Goal: Task Accomplishment & Management: Manage account settings

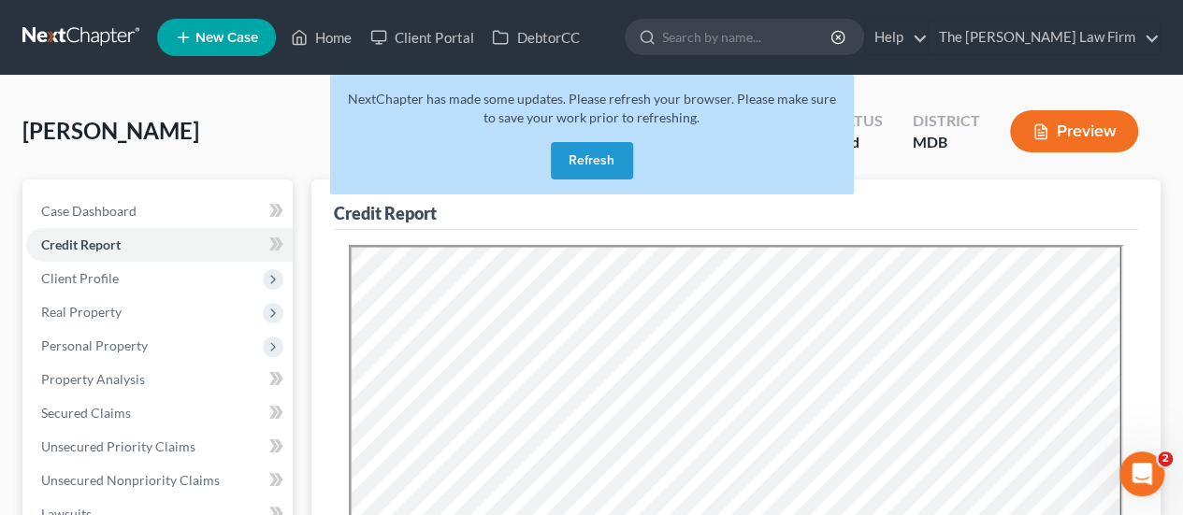
click at [615, 156] on button "Refresh" at bounding box center [592, 160] width 82 height 37
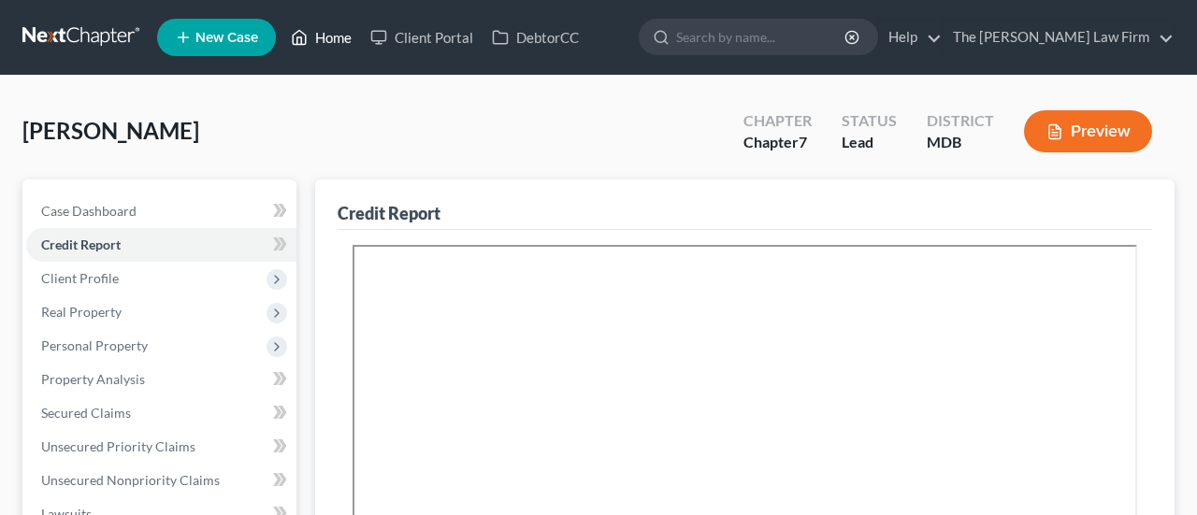
click at [332, 44] on link "Home" at bounding box center [320, 38] width 79 height 34
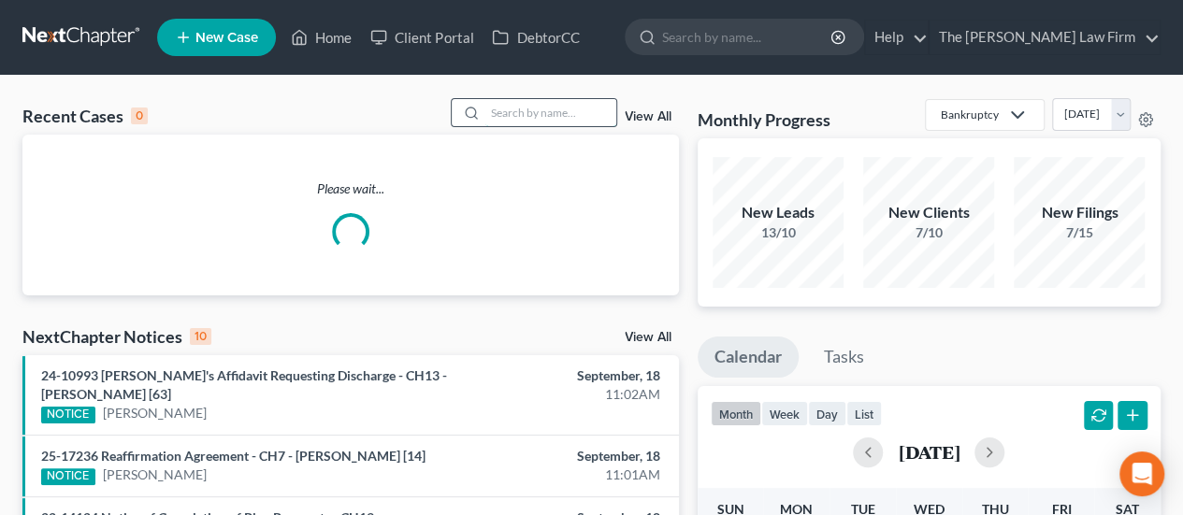
click at [538, 119] on input "search" at bounding box center [550, 112] width 131 height 27
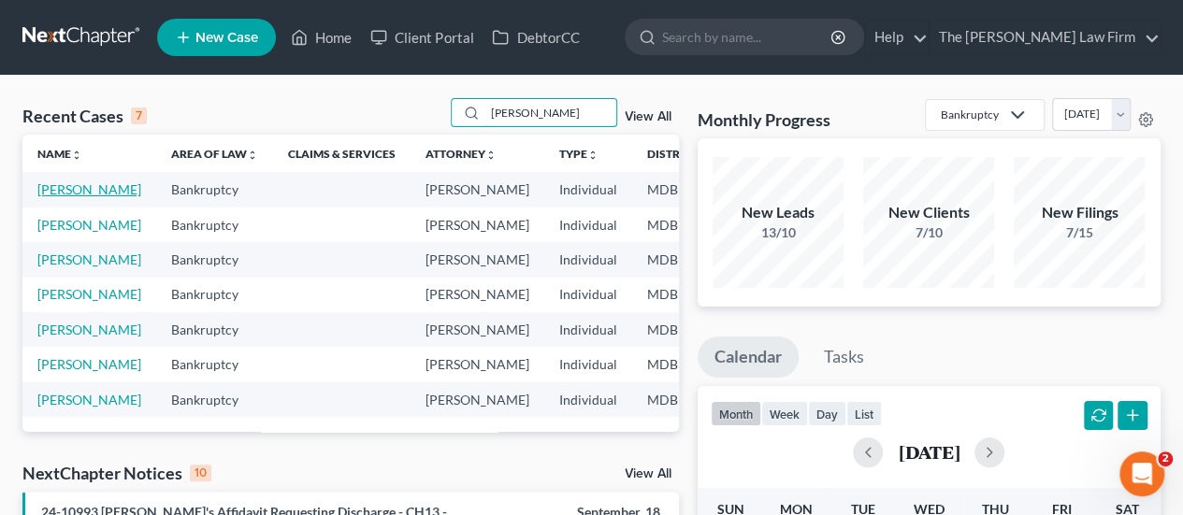
type input "[PERSON_NAME]"
click at [56, 189] on link "[PERSON_NAME]" at bounding box center [89, 189] width 104 height 16
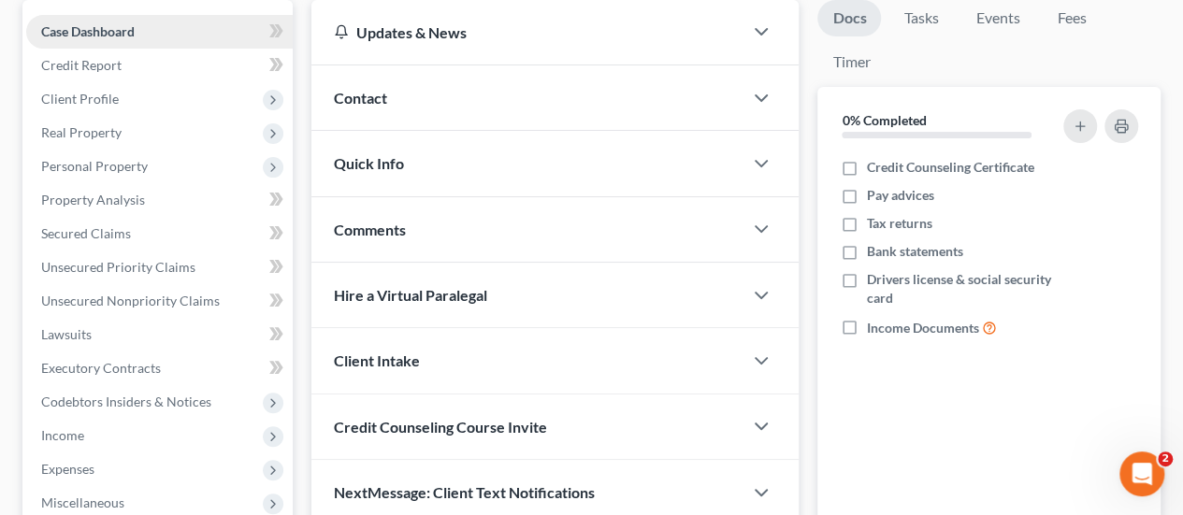
scroll to position [187, 0]
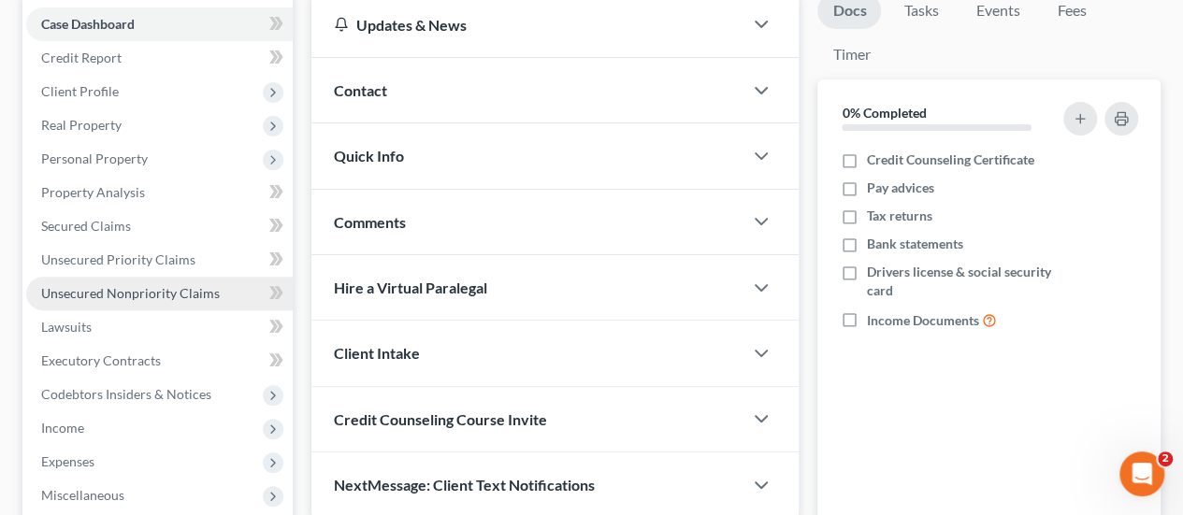
click at [106, 296] on span "Unsecured Nonpriority Claims" at bounding box center [130, 293] width 179 height 16
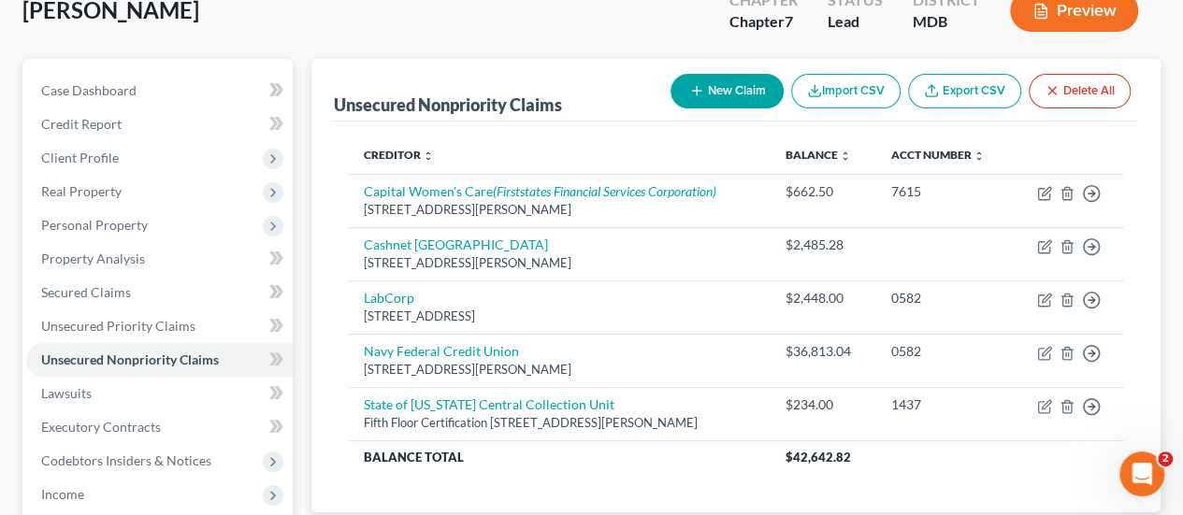
scroll to position [93, 0]
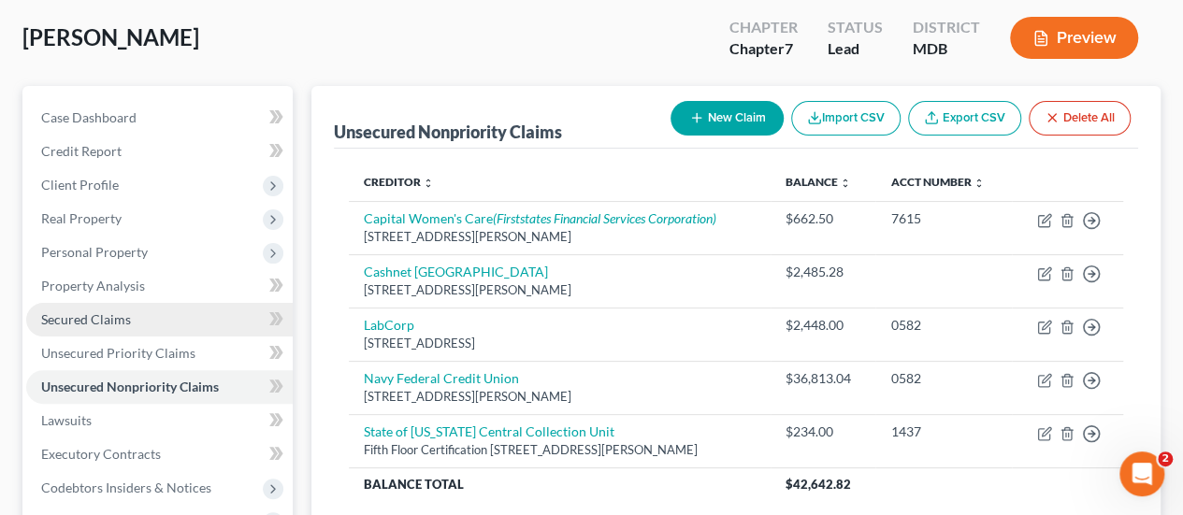
click at [103, 323] on span "Secured Claims" at bounding box center [86, 319] width 90 height 16
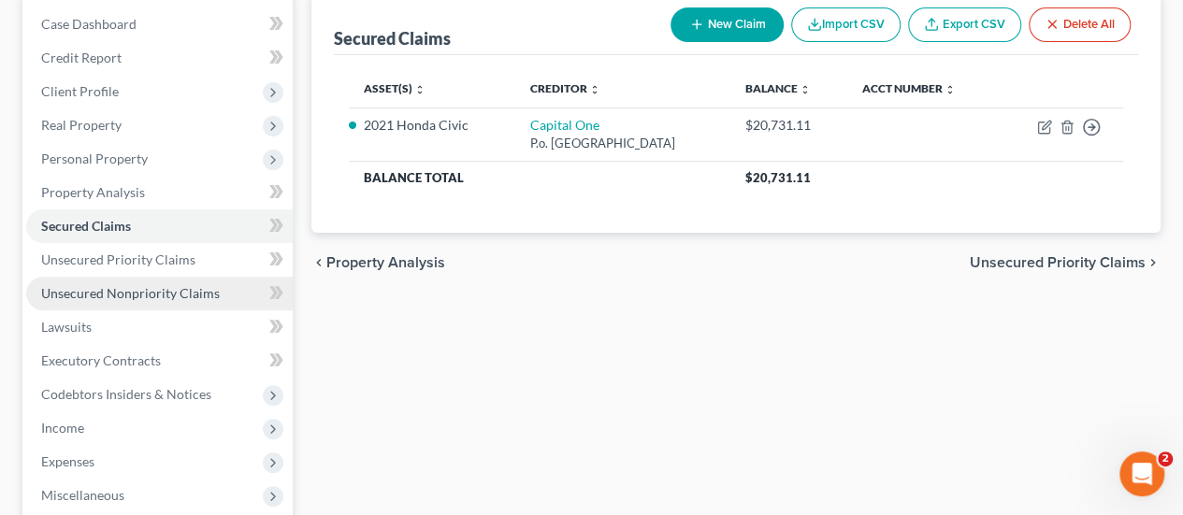
click at [161, 298] on span "Unsecured Nonpriority Claims" at bounding box center [130, 293] width 179 height 16
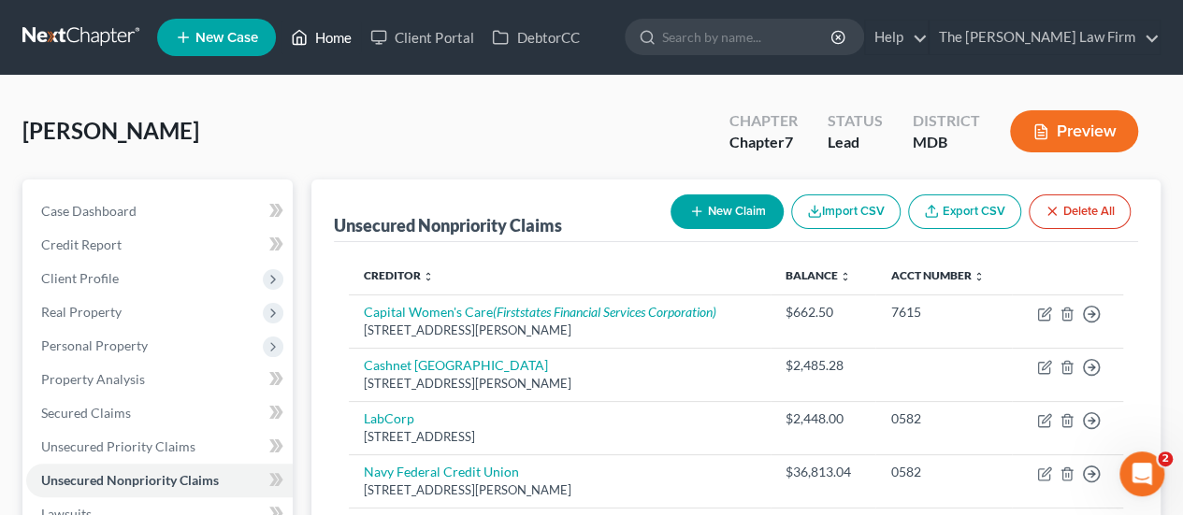
click at [340, 33] on link "Home" at bounding box center [320, 38] width 79 height 34
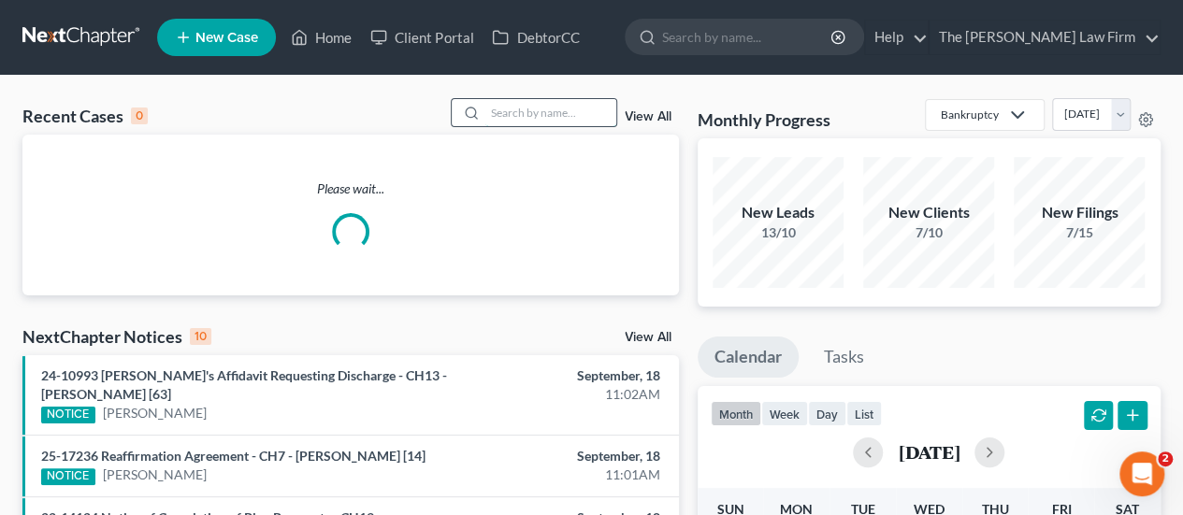
click at [525, 103] on input "search" at bounding box center [550, 112] width 131 height 27
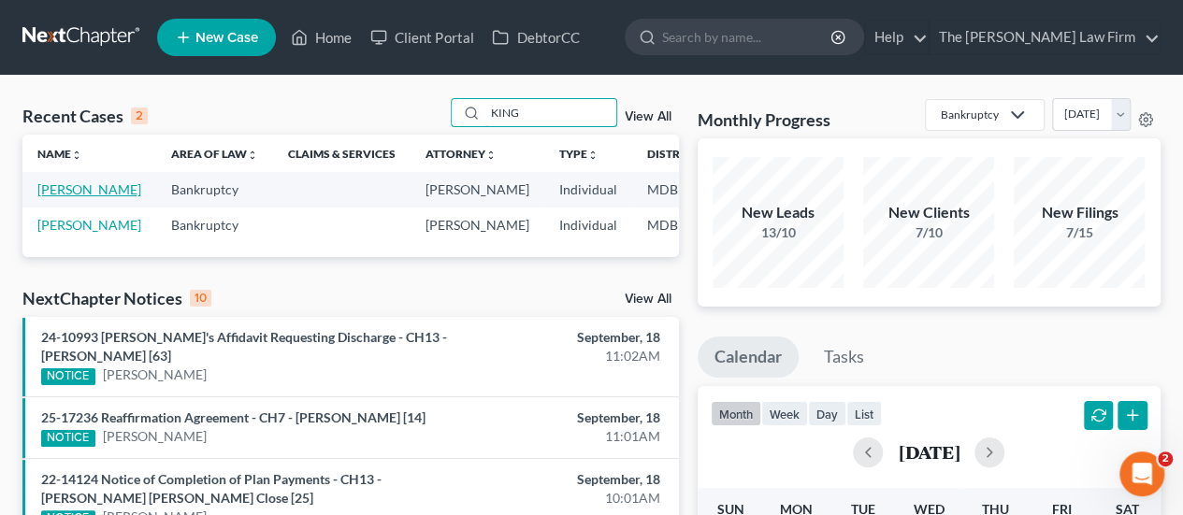
type input "KING"
click at [61, 197] on link "[PERSON_NAME]" at bounding box center [89, 189] width 104 height 16
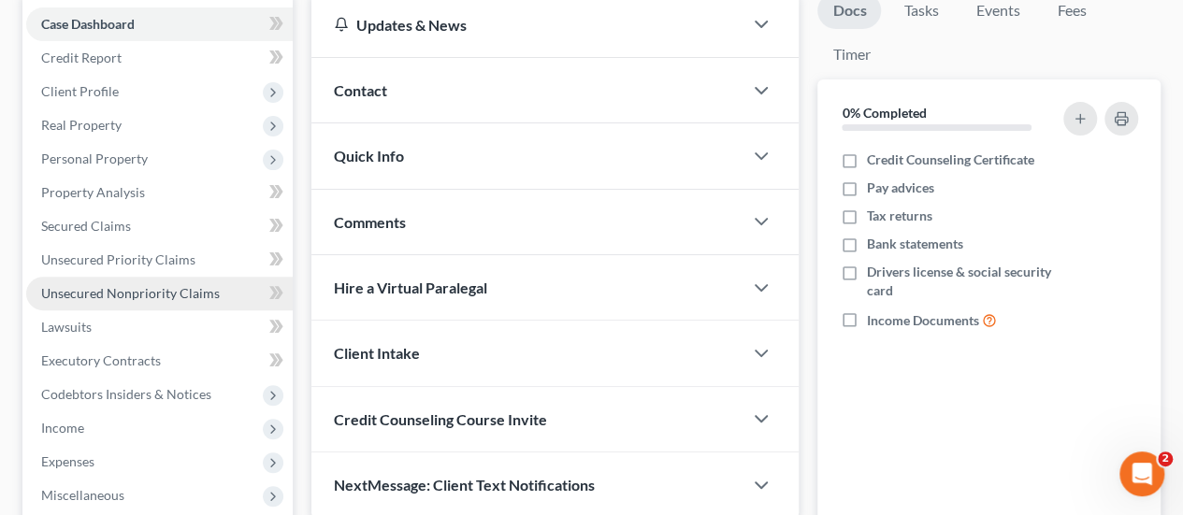
click at [173, 290] on span "Unsecured Nonpriority Claims" at bounding box center [130, 293] width 179 height 16
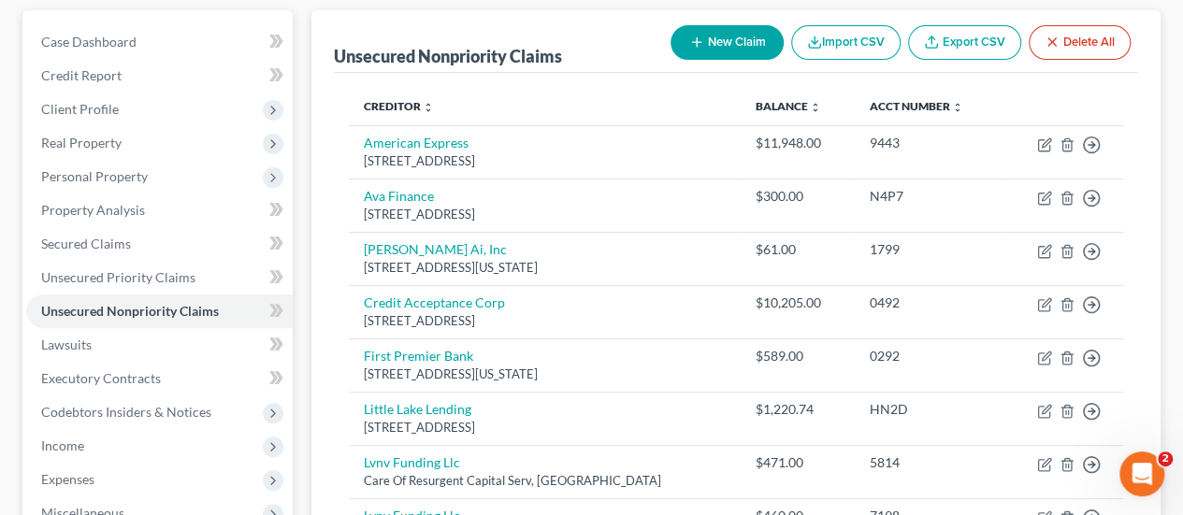
scroll to position [187, 0]
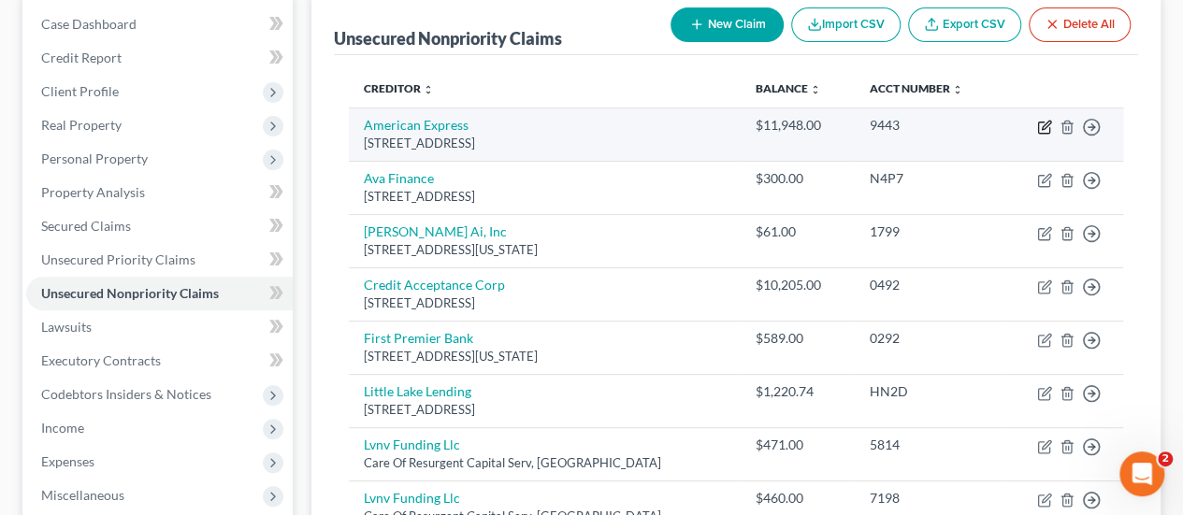
click at [1044, 122] on icon "button" at bounding box center [1044, 127] width 15 height 15
select select "45"
select select "2"
select select "0"
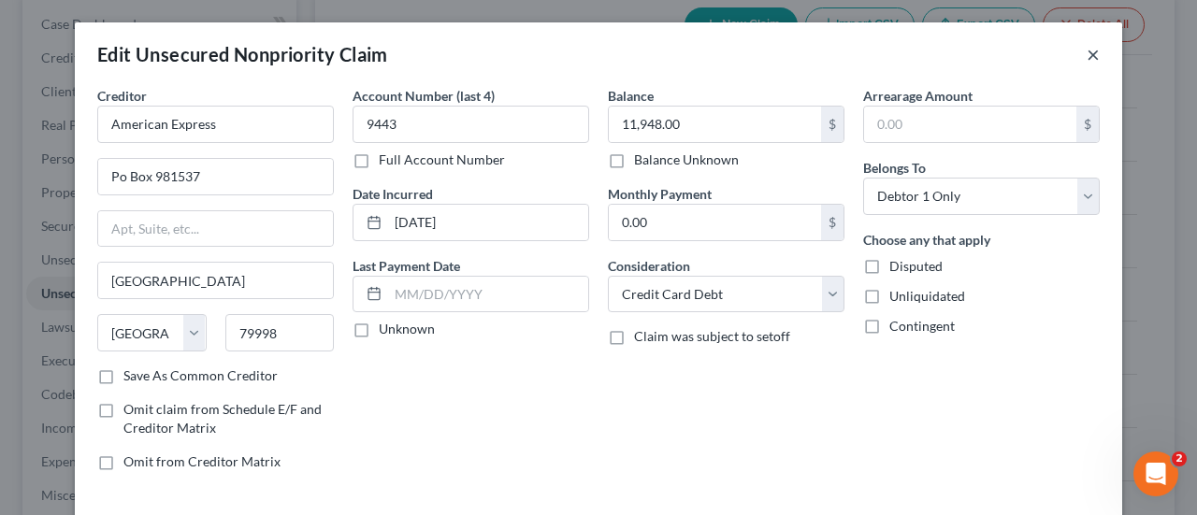
click at [1086, 50] on button "×" at bounding box center [1092, 54] width 13 height 22
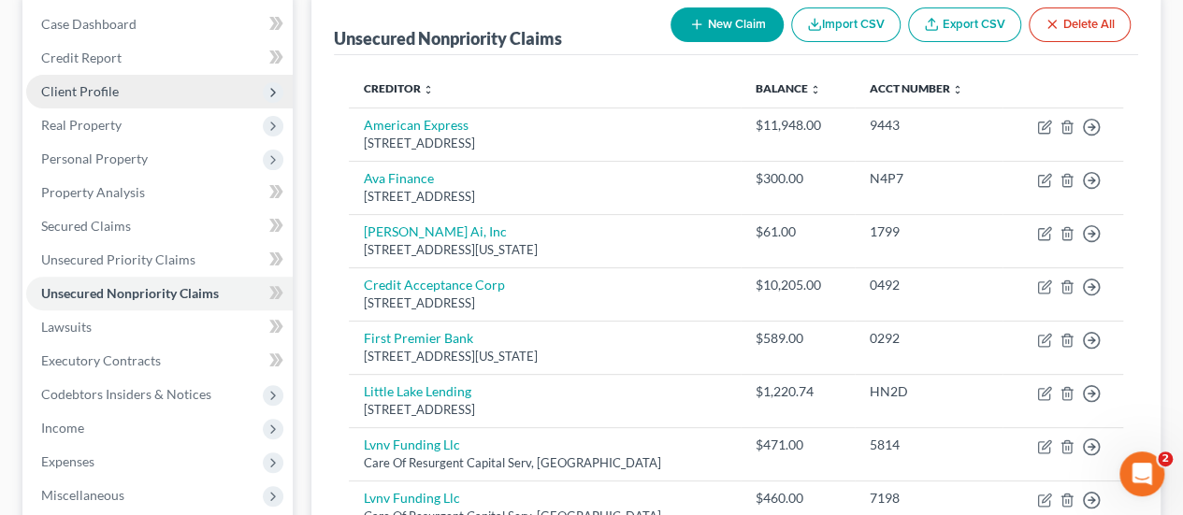
scroll to position [0, 0]
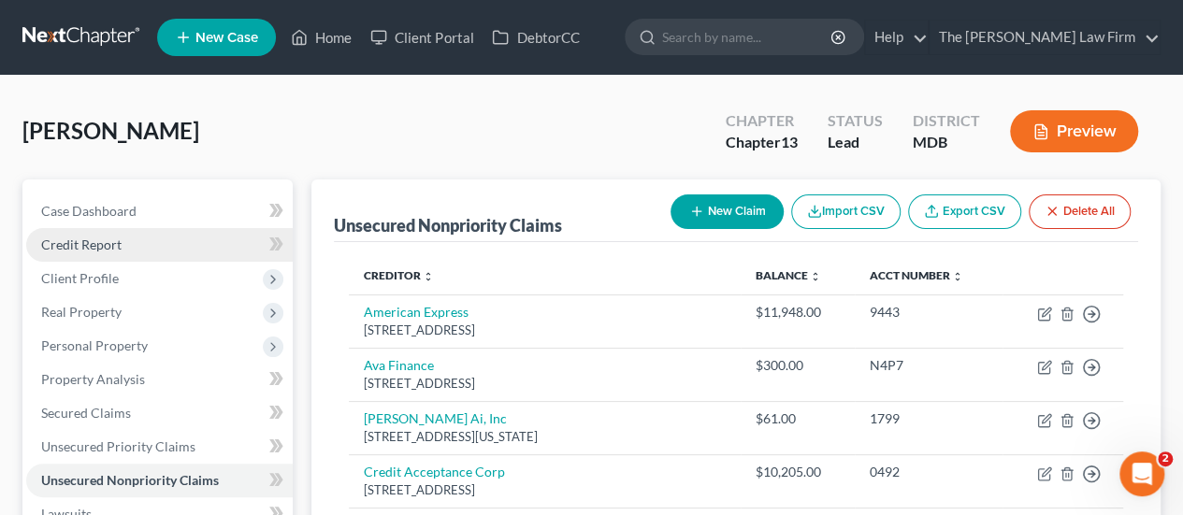
click at [103, 250] on span "Credit Report" at bounding box center [81, 245] width 80 height 16
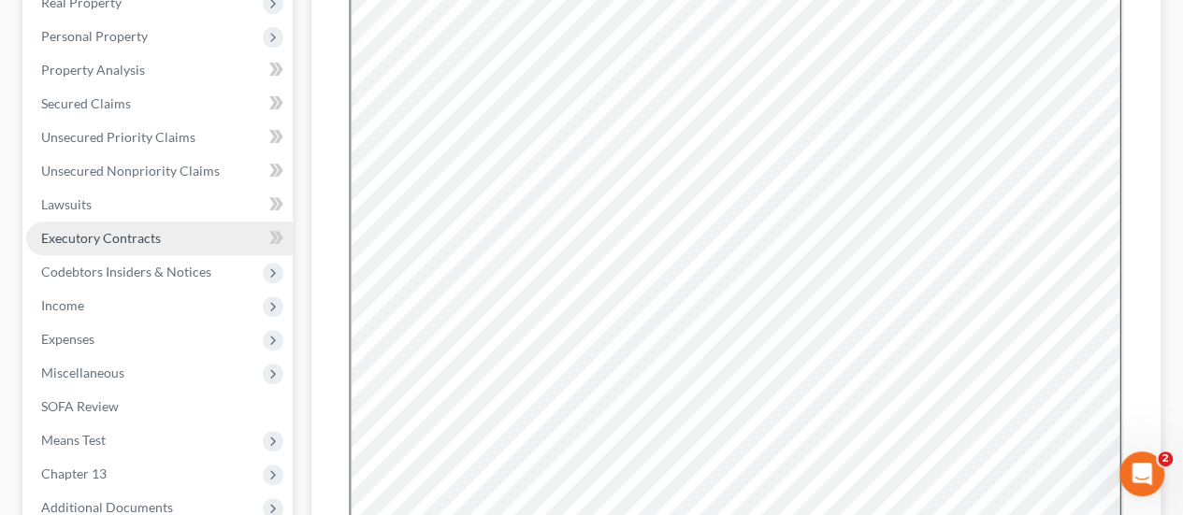
scroll to position [280, 0]
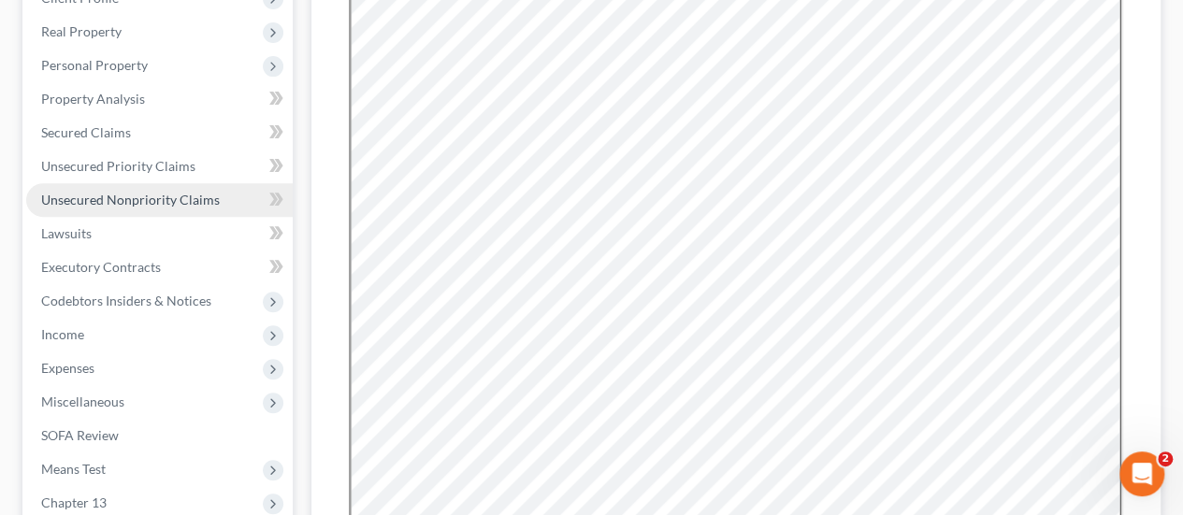
click at [145, 192] on span "Unsecured Nonpriority Claims" at bounding box center [130, 200] width 179 height 16
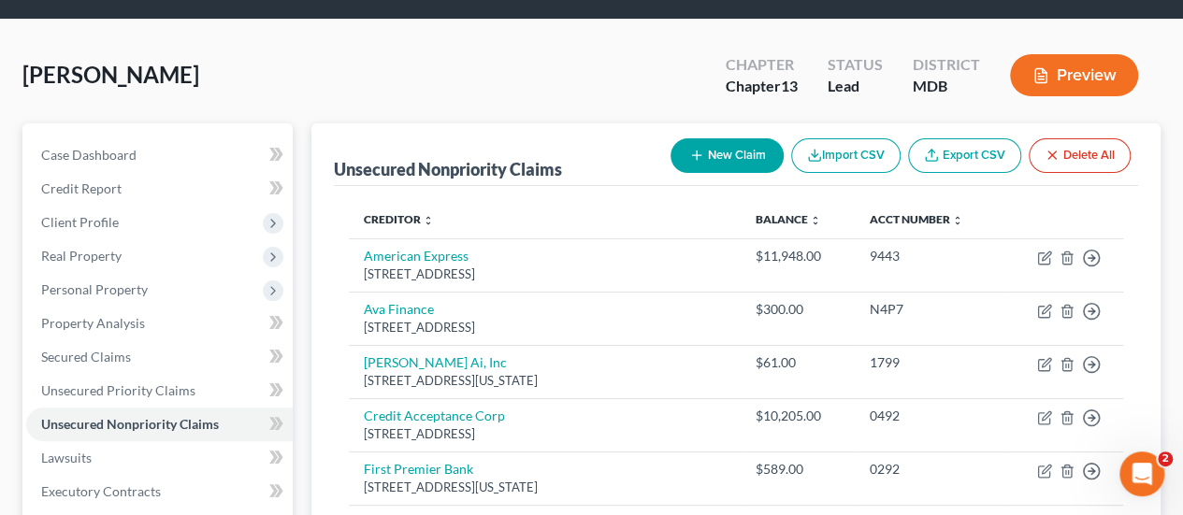
scroll to position [93, 0]
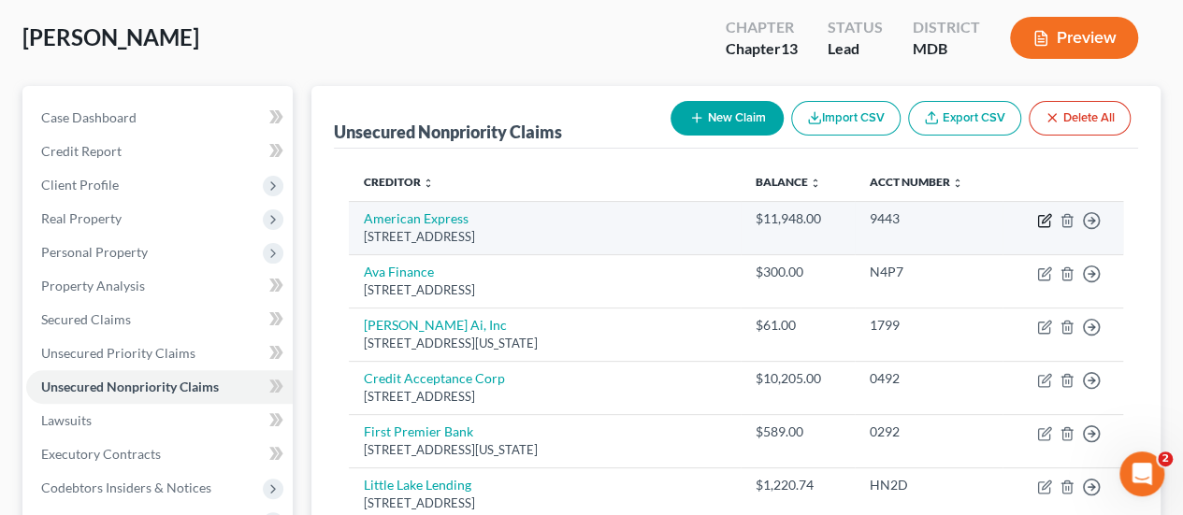
click at [1047, 218] on icon "button" at bounding box center [1045, 218] width 8 height 8
select select "45"
select select "2"
select select "0"
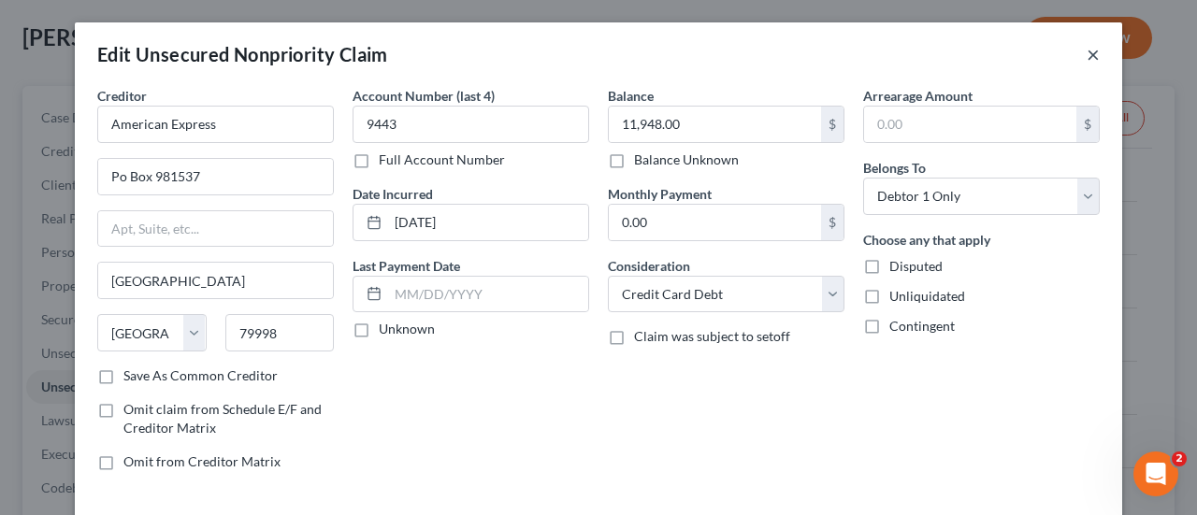
click at [1092, 56] on button "×" at bounding box center [1092, 54] width 13 height 22
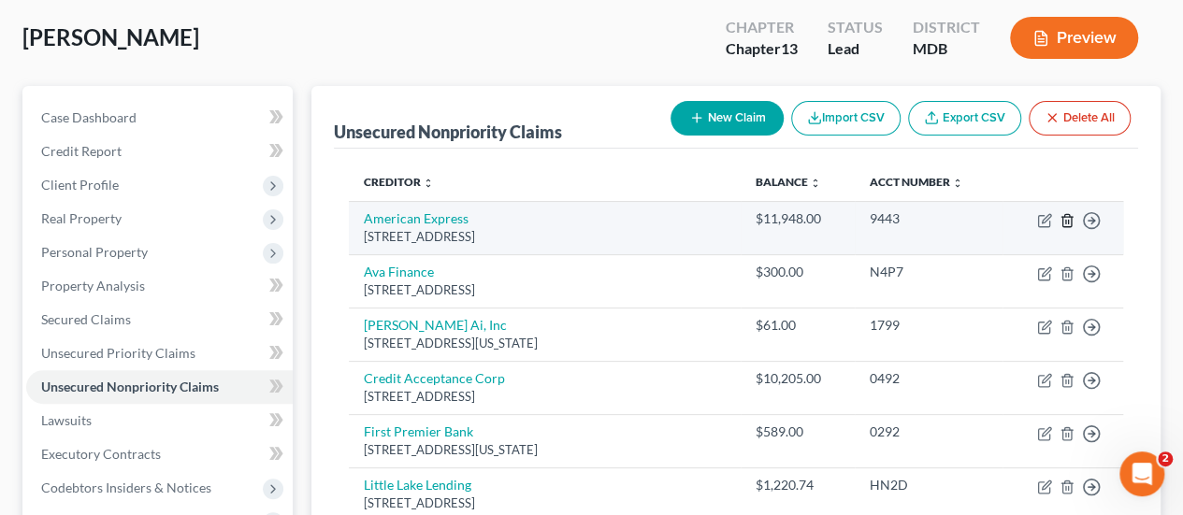
click at [1068, 221] on line "button" at bounding box center [1068, 222] width 0 height 4
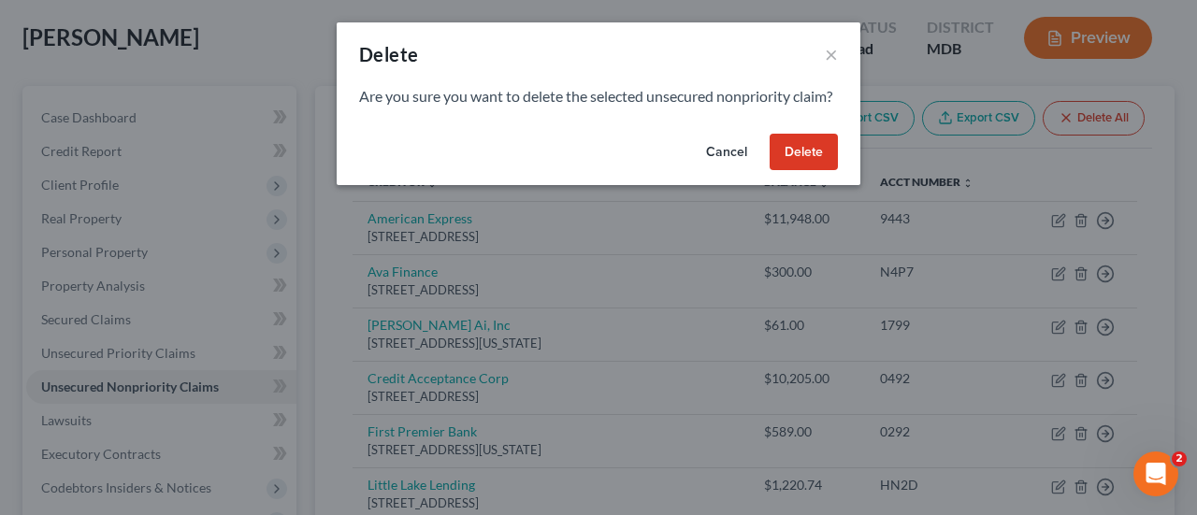
click at [782, 171] on button "Delete" at bounding box center [803, 152] width 68 height 37
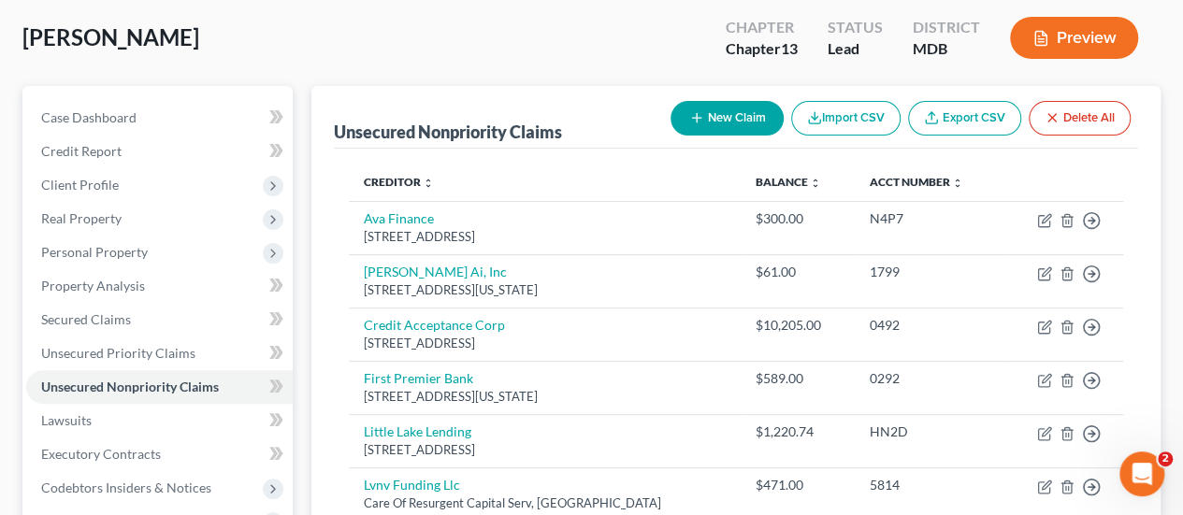
scroll to position [0, 0]
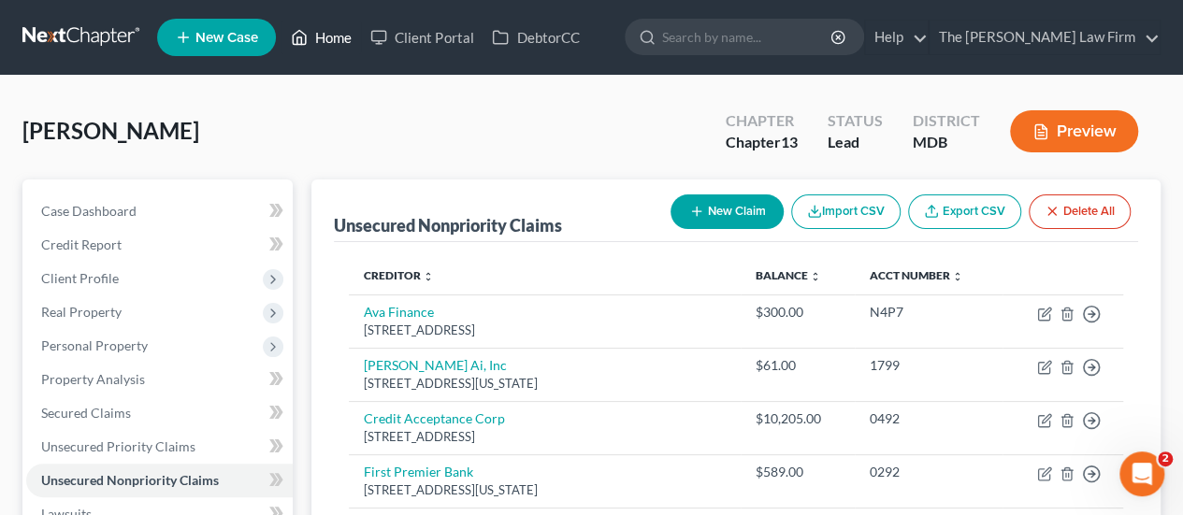
click at [341, 40] on link "Home" at bounding box center [320, 38] width 79 height 34
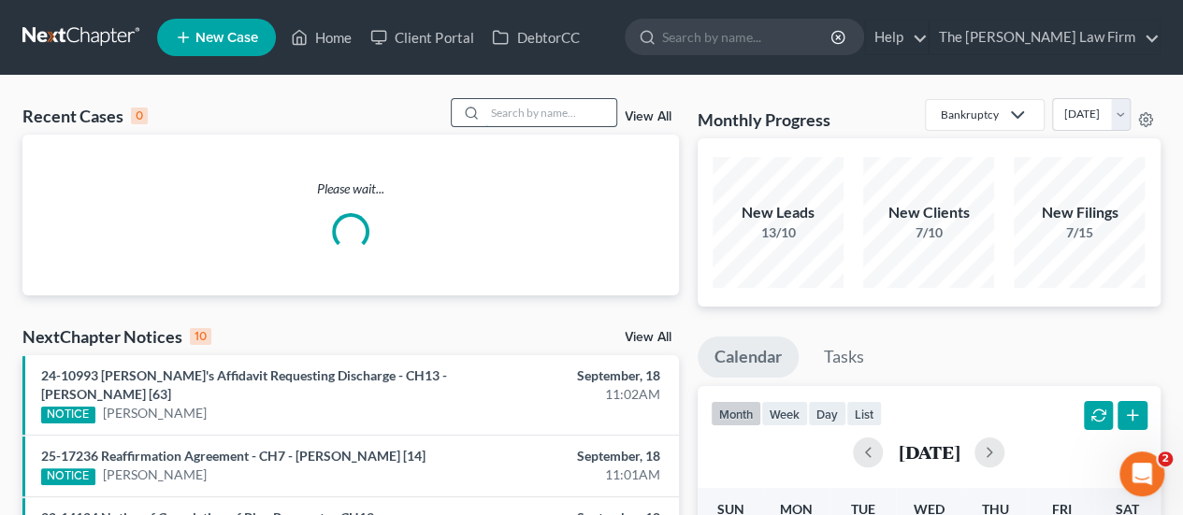
click at [551, 119] on input "search" at bounding box center [550, 112] width 131 height 27
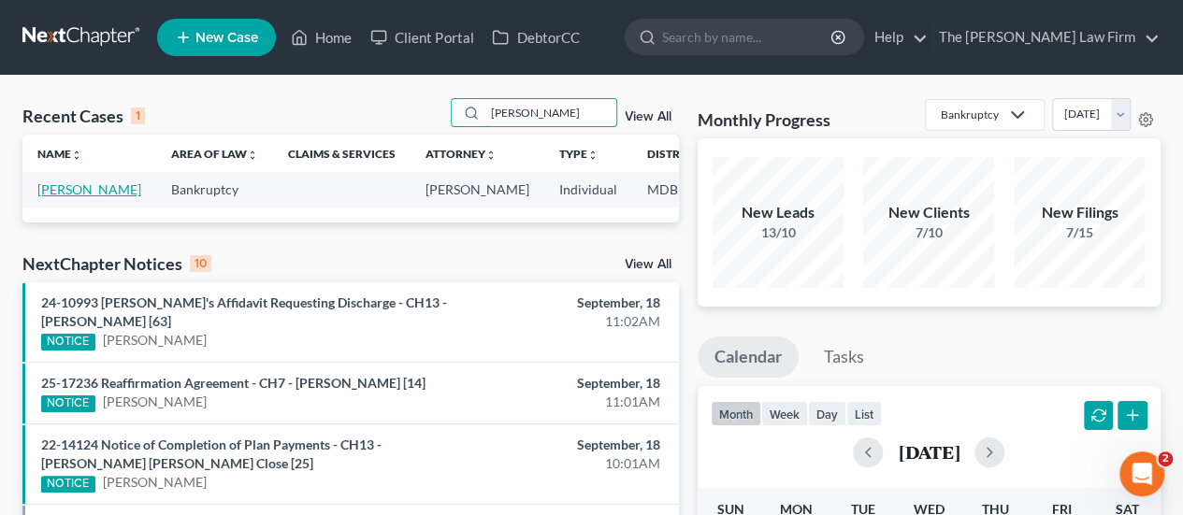
type input "[PERSON_NAME]"
click at [56, 190] on link "[PERSON_NAME]" at bounding box center [89, 189] width 104 height 16
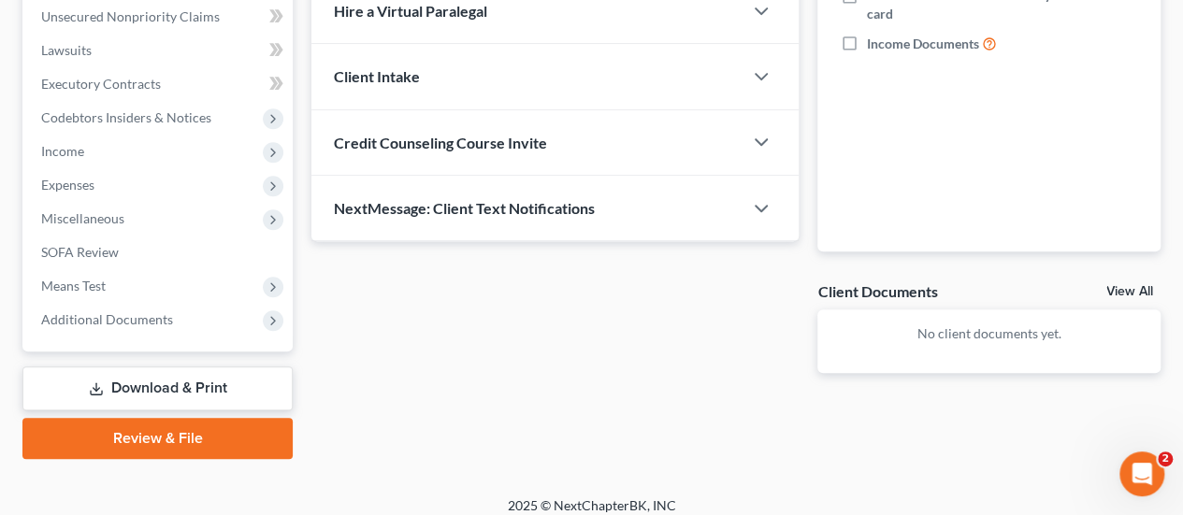
scroll to position [467, 0]
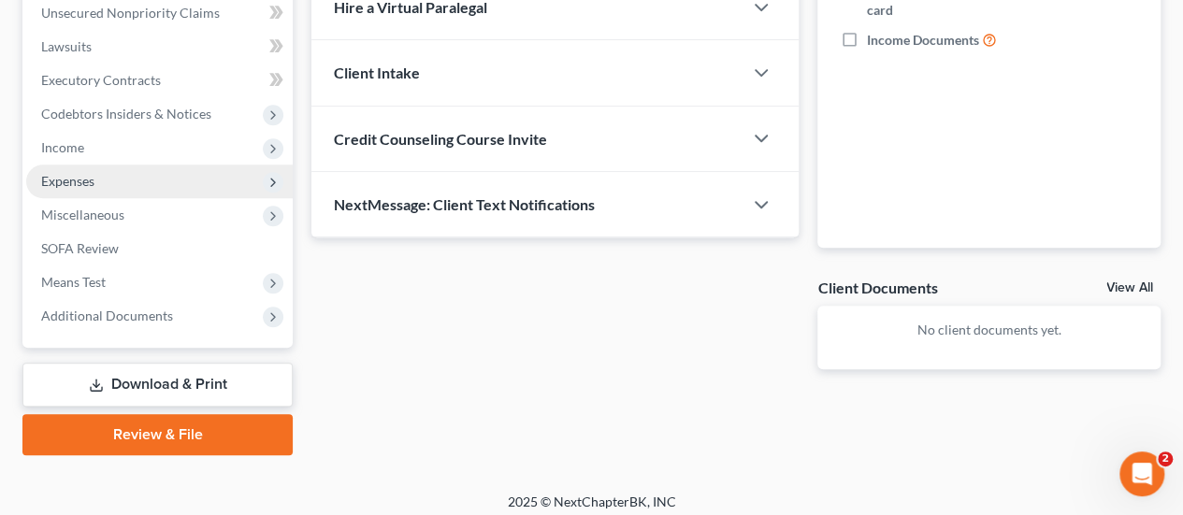
click at [97, 175] on span "Expenses" at bounding box center [159, 182] width 266 height 34
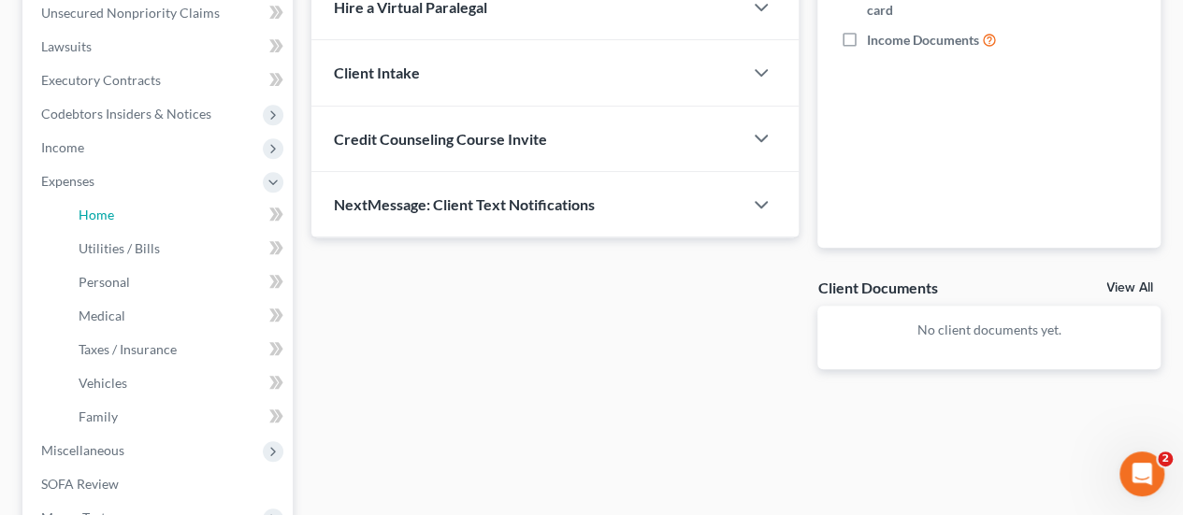
drag, startPoint x: 106, startPoint y: 208, endPoint x: 598, endPoint y: 309, distance: 502.9
click at [106, 208] on span "Home" at bounding box center [97, 215] width 36 height 16
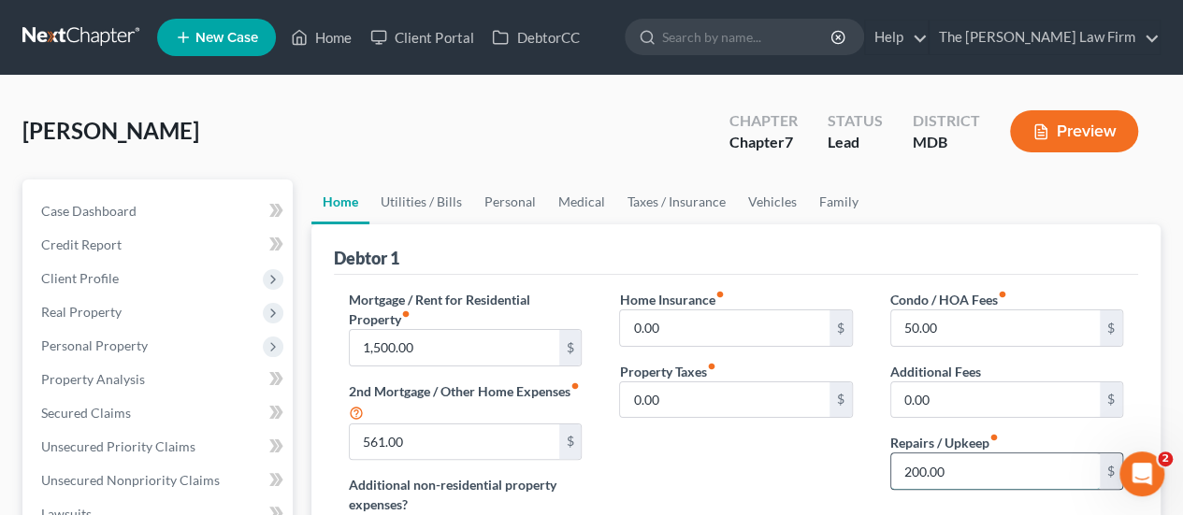
click at [983, 466] on input "200.00" at bounding box center [995, 471] width 208 height 36
type input "250"
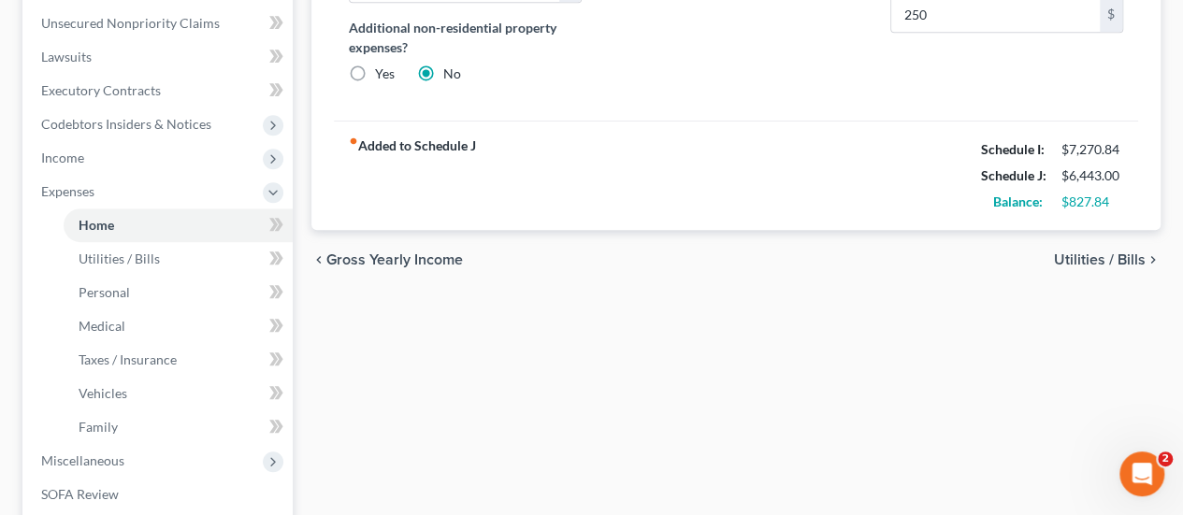
click at [665, 422] on div "Home Utilities / Bills Personal Medical Taxes / Insurance Vehicles Family Debto…" at bounding box center [736, 211] width 868 height 979
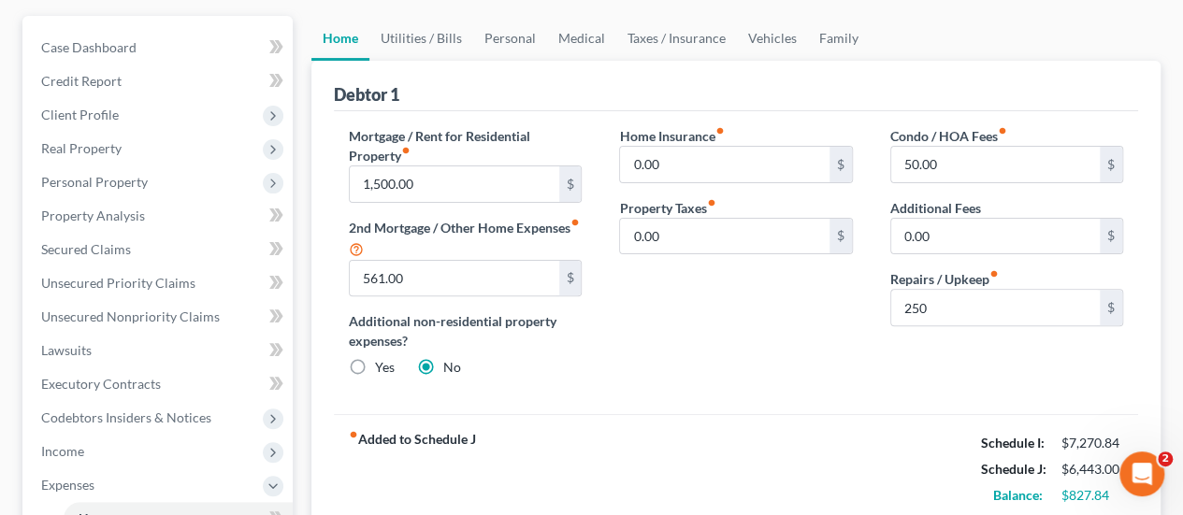
scroll to position [83, 0]
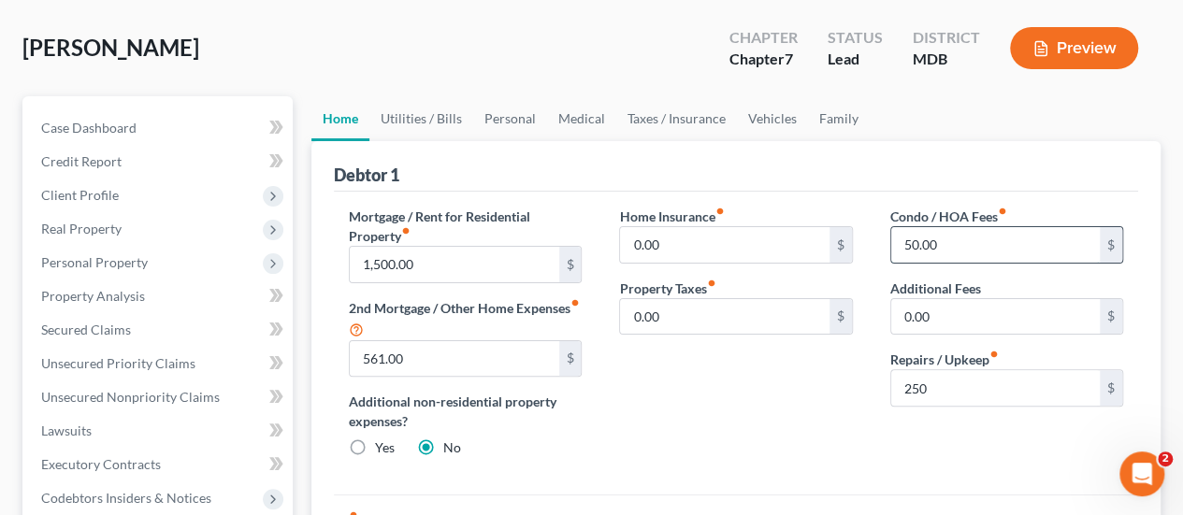
click at [958, 244] on input "50.00" at bounding box center [995, 245] width 208 height 36
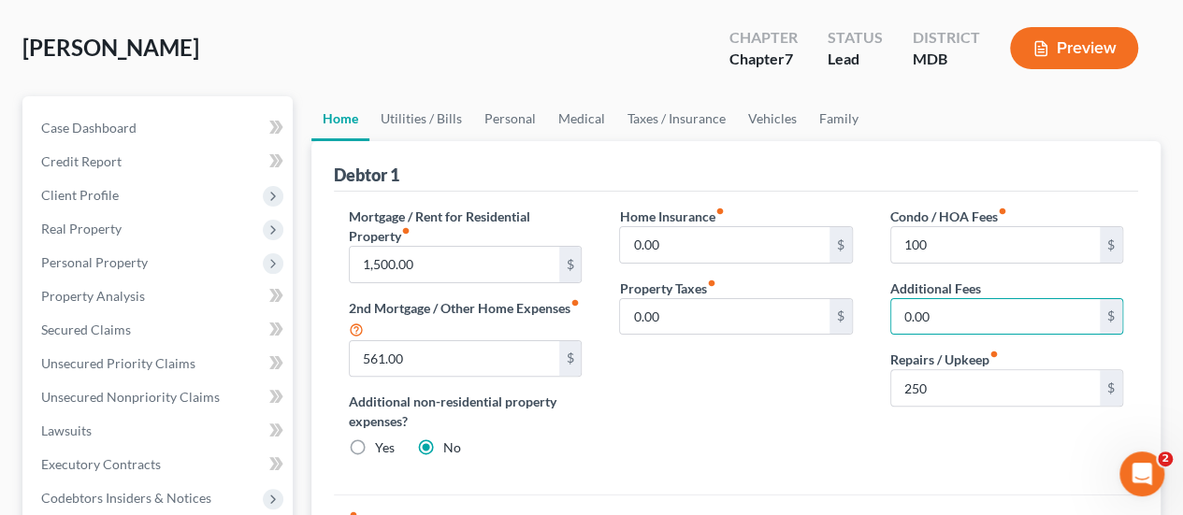
click at [692, 396] on div "Home Insurance fiber_manual_record 0.00 $ Property Taxes fiber_manual_record 0.…" at bounding box center [735, 340] width 270 height 266
click at [628, 419] on div "Home Insurance fiber_manual_record 0.00 $ Property Taxes fiber_manual_record 0.…" at bounding box center [735, 340] width 270 height 266
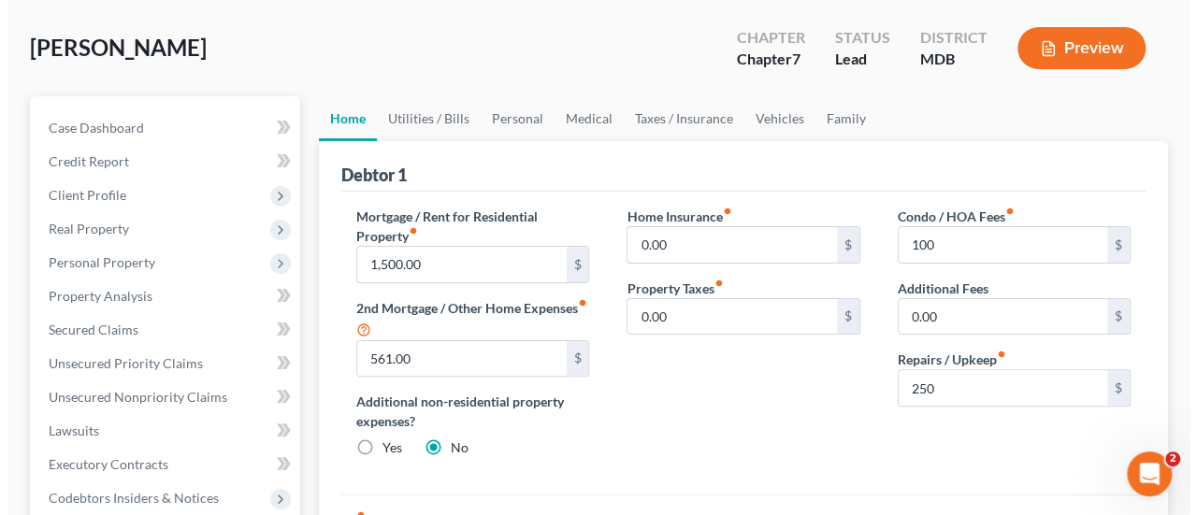
scroll to position [177, 0]
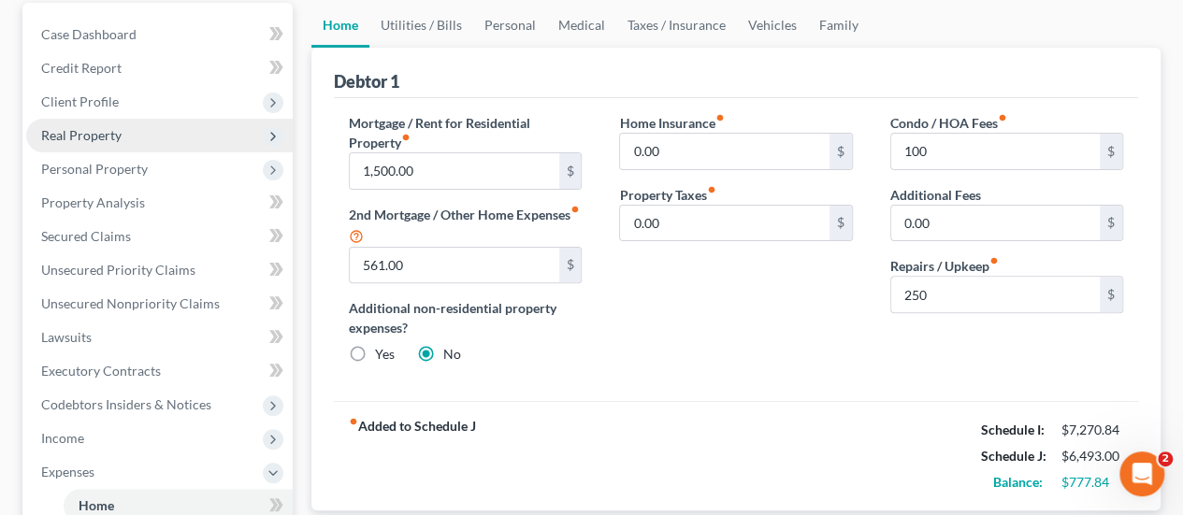
click at [92, 142] on span "Real Property" at bounding box center [159, 136] width 266 height 34
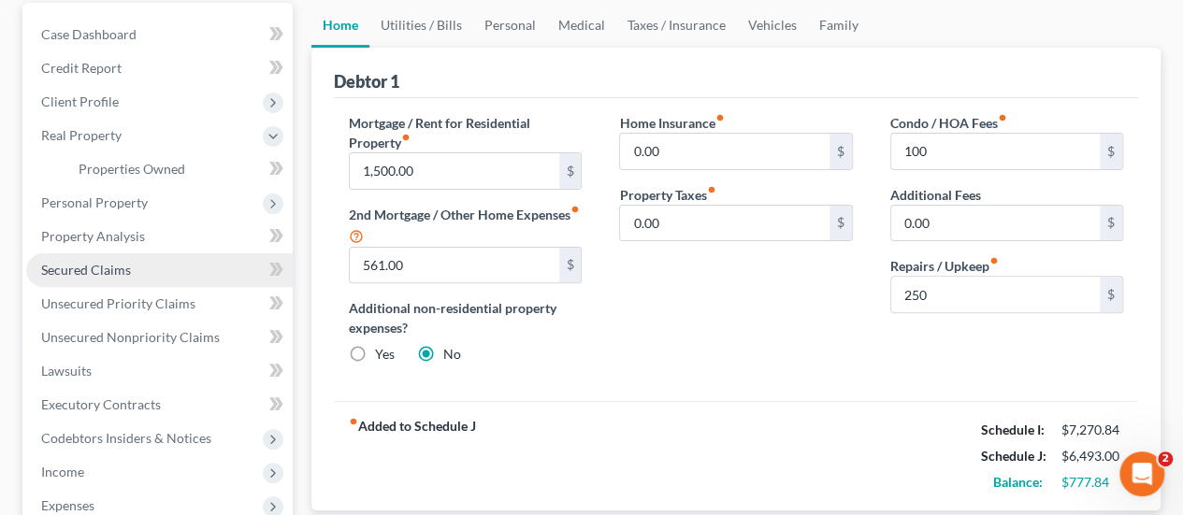
click at [91, 268] on span "Secured Claims" at bounding box center [86, 270] width 90 height 16
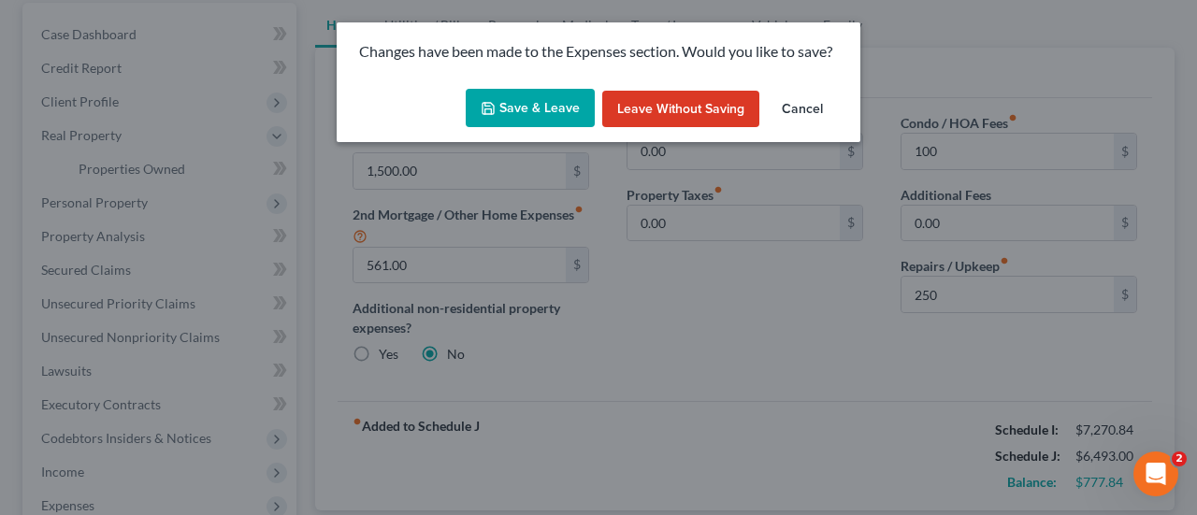
click at [514, 99] on button "Save & Leave" at bounding box center [530, 108] width 129 height 39
type input "100.00"
type input "250.00"
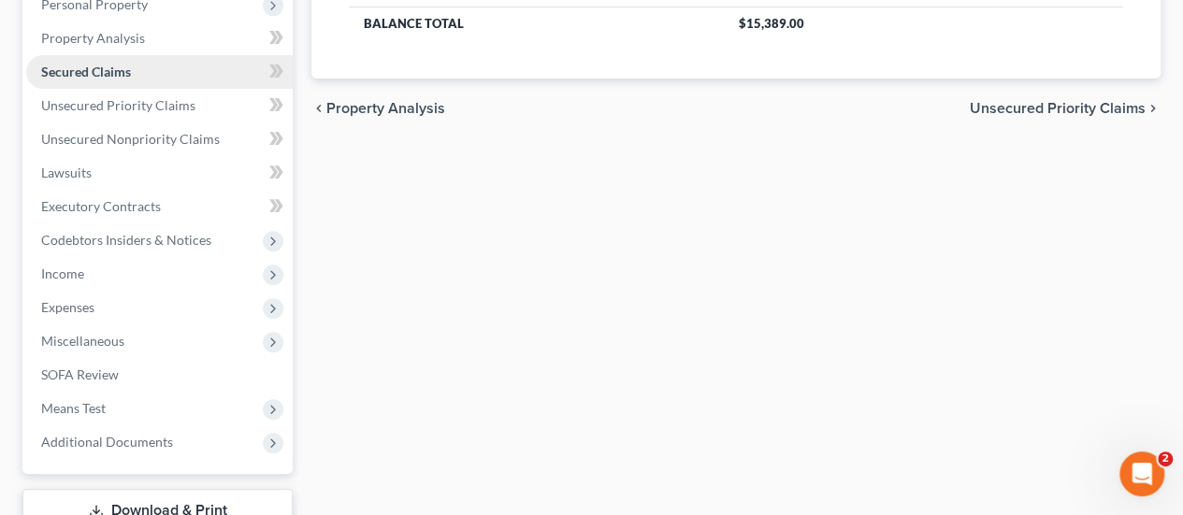
scroll to position [374, 0]
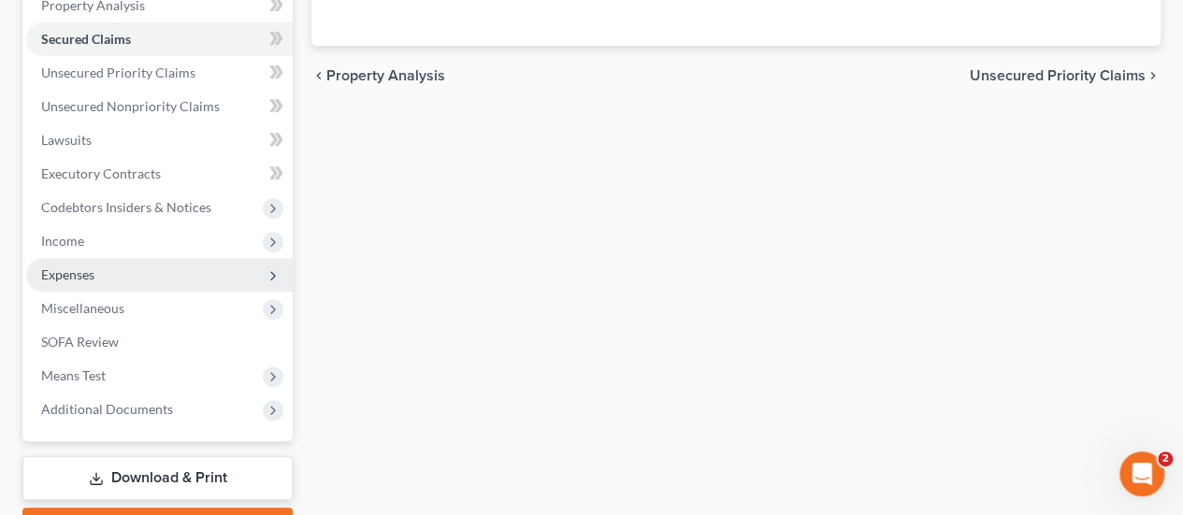
click at [101, 268] on span "Expenses" at bounding box center [159, 275] width 266 height 34
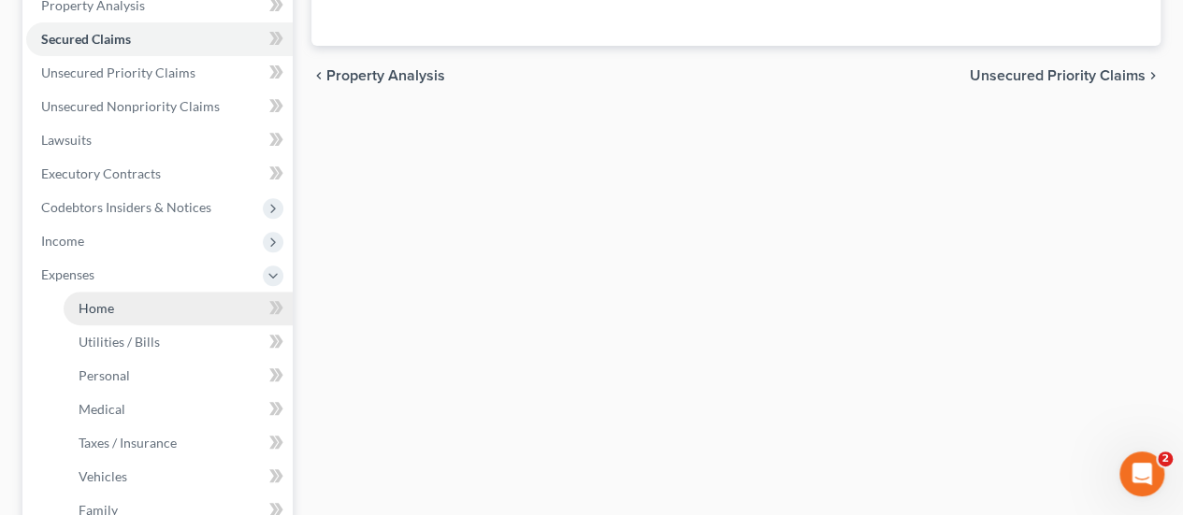
click at [114, 306] on link "Home" at bounding box center [178, 309] width 229 height 34
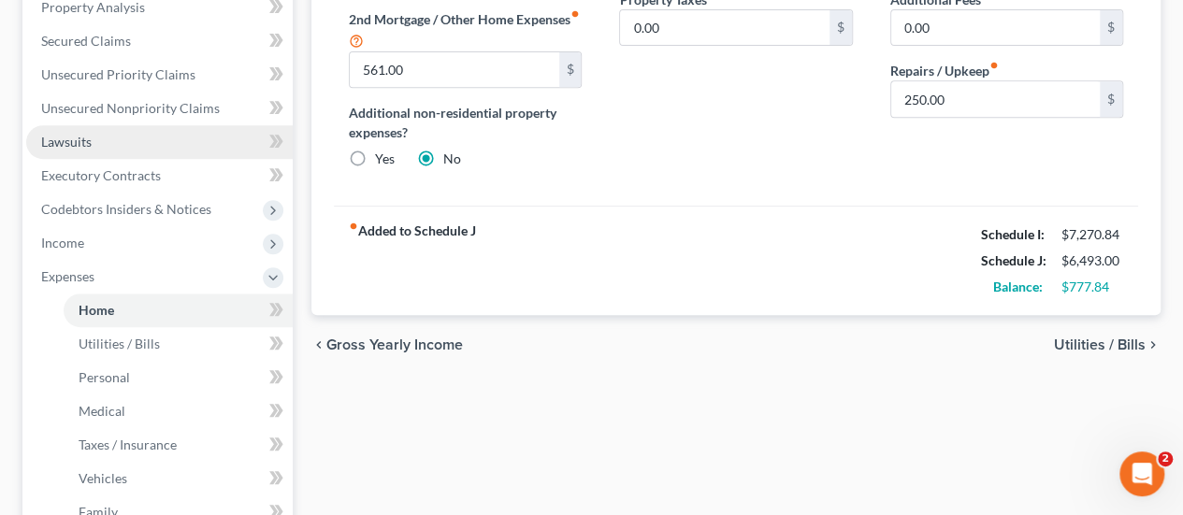
scroll to position [374, 0]
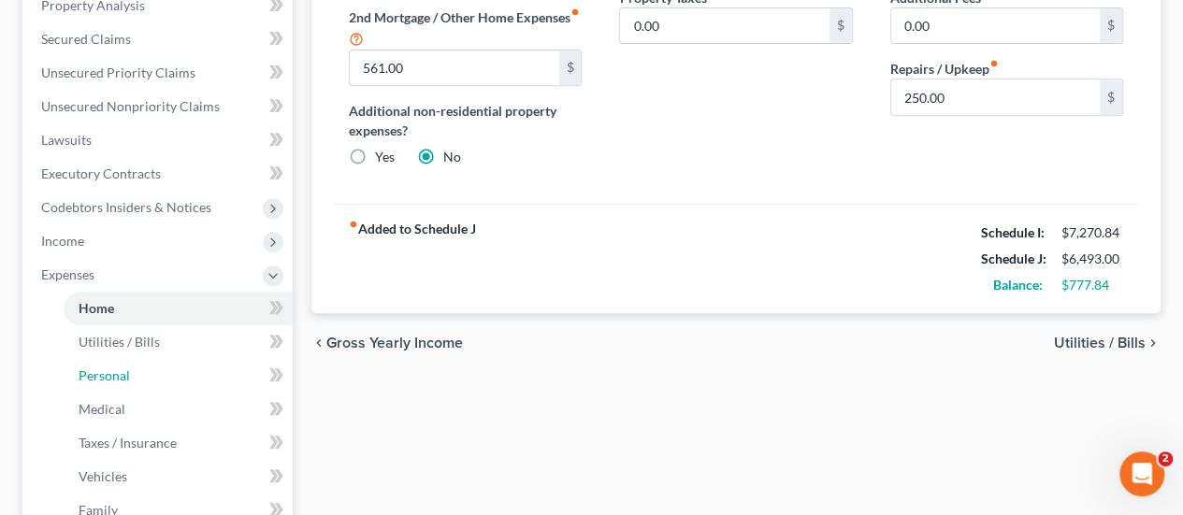
drag, startPoint x: 116, startPoint y: 373, endPoint x: 274, endPoint y: 300, distance: 174.0
click at [116, 373] on span "Personal" at bounding box center [104, 375] width 51 height 16
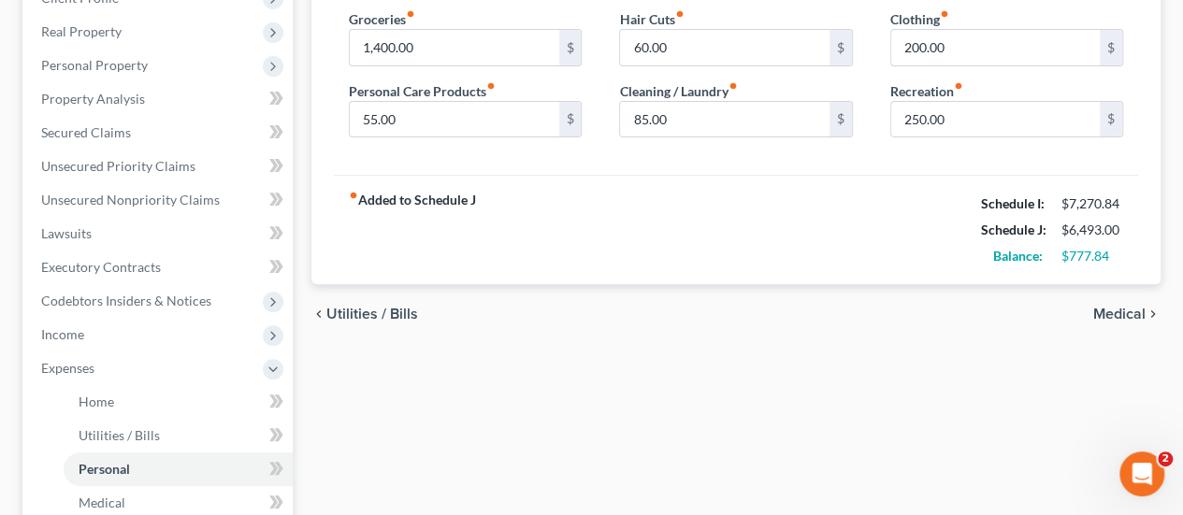
scroll to position [187, 0]
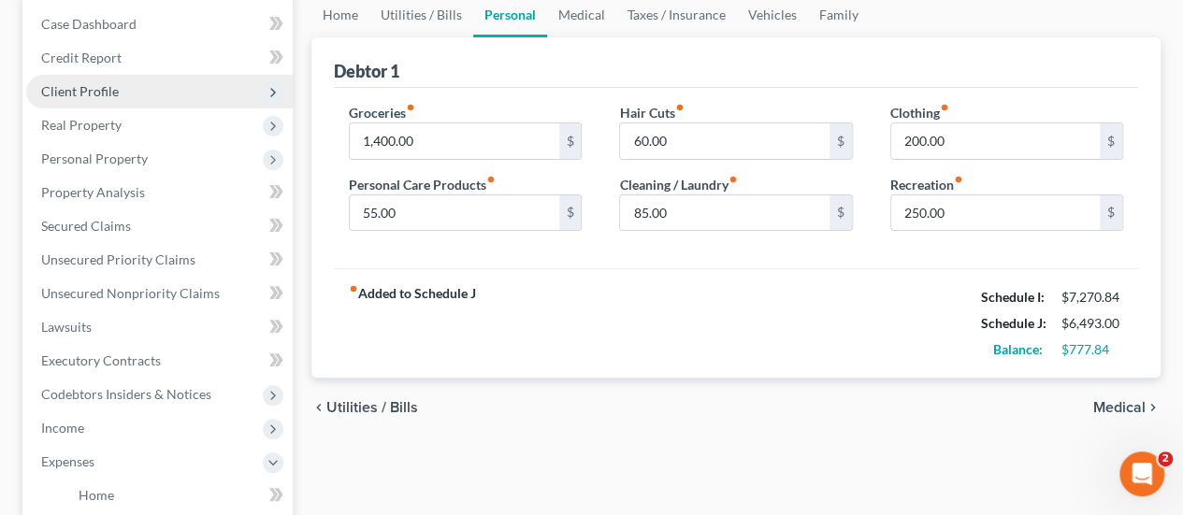
click at [108, 85] on span "Client Profile" at bounding box center [80, 91] width 78 height 16
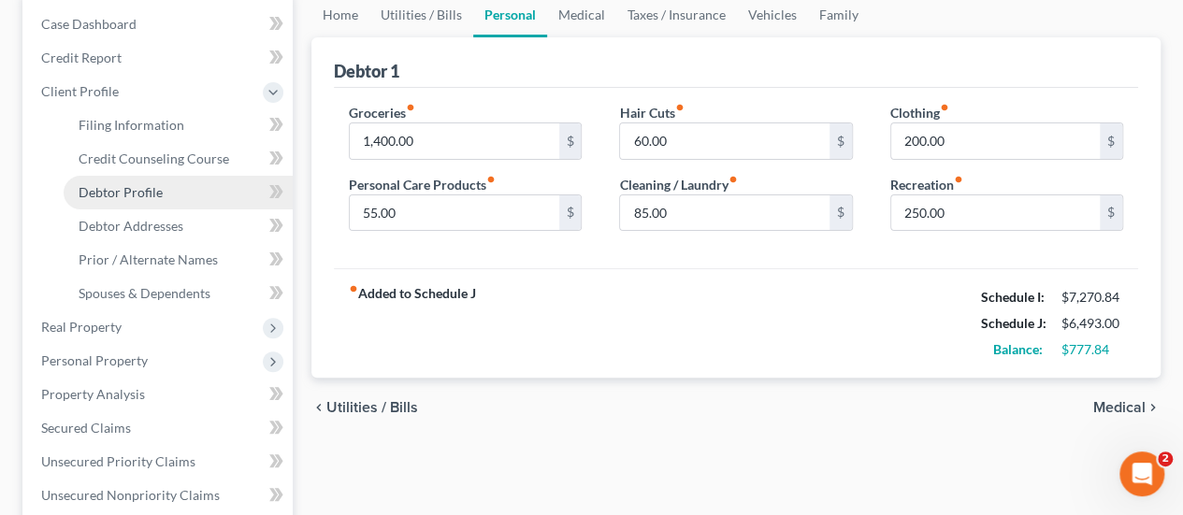
click at [84, 200] on link "Debtor Profile" at bounding box center [178, 193] width 229 height 34
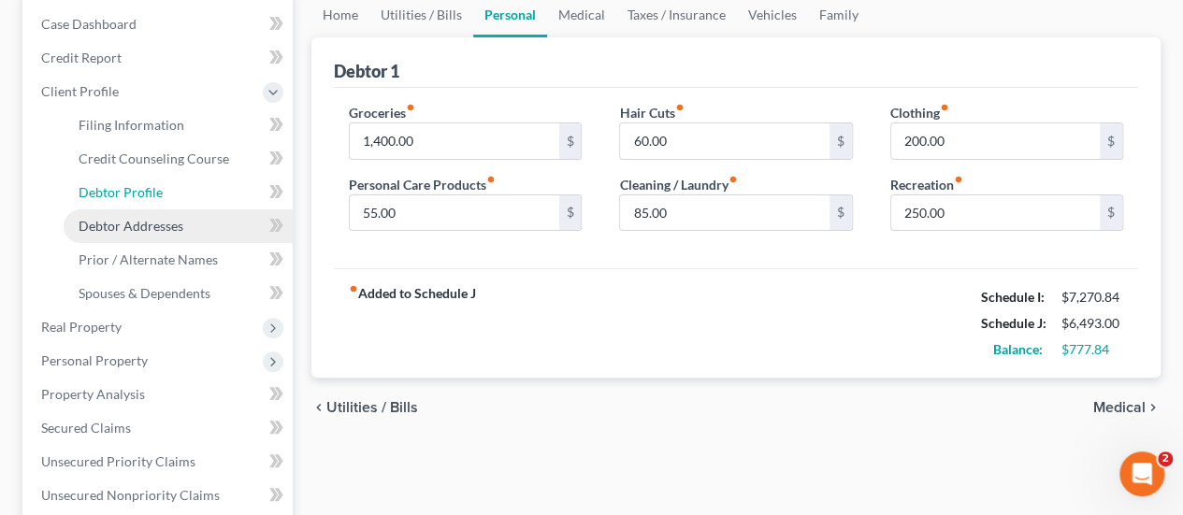
select select "1"
select select "3"
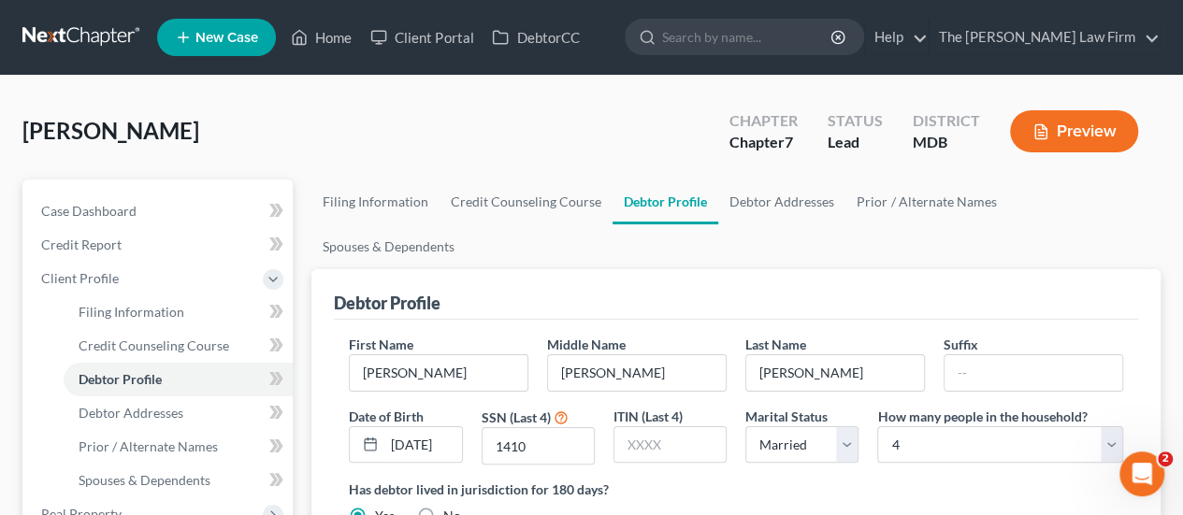
scroll to position [93, 0]
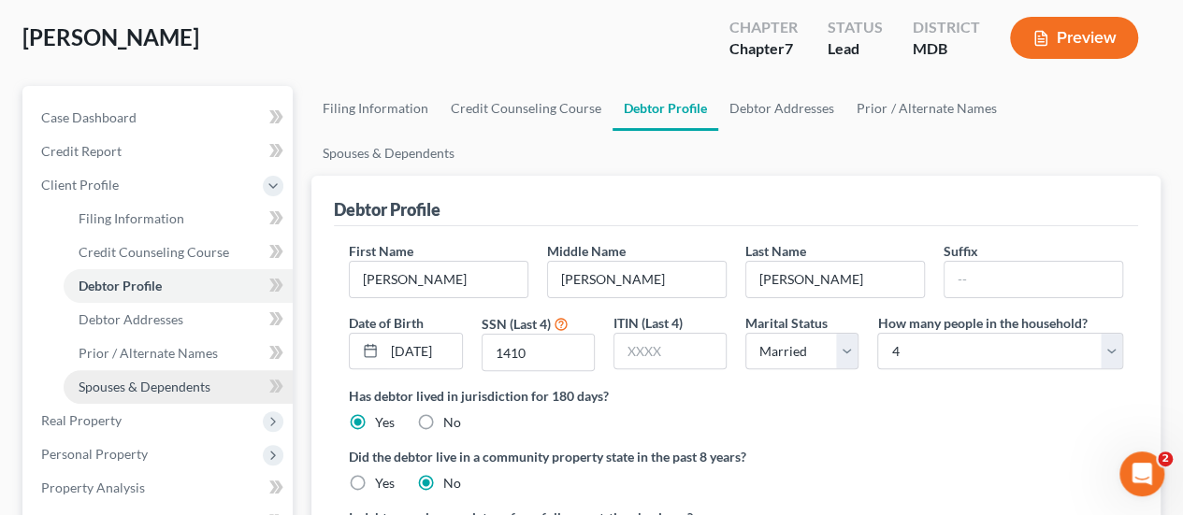
click at [170, 384] on span "Spouses & Dependents" at bounding box center [145, 387] width 132 height 16
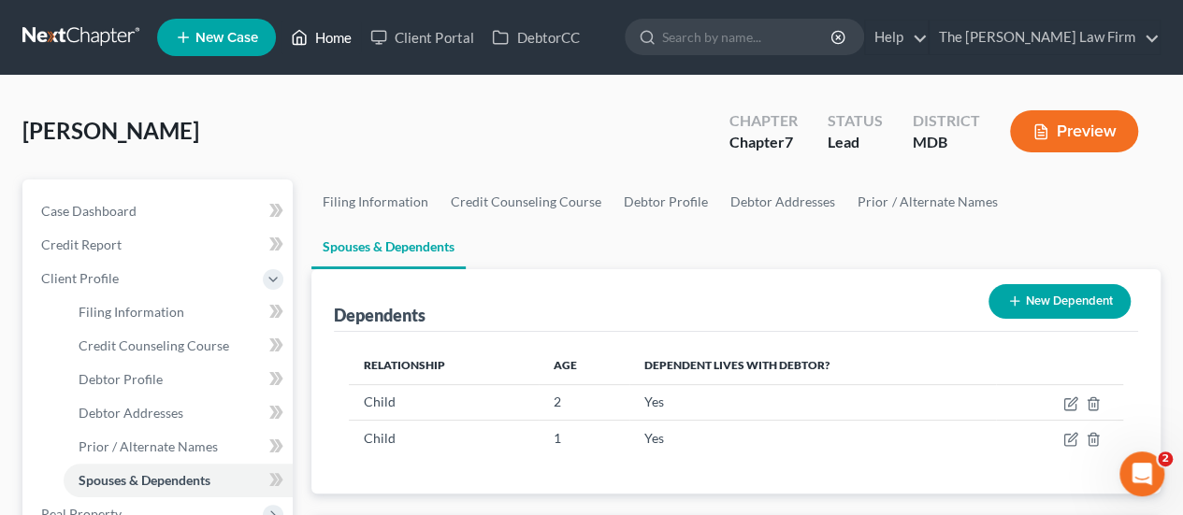
drag, startPoint x: 327, startPoint y: 42, endPoint x: 380, endPoint y: 66, distance: 58.6
click at [327, 42] on link "Home" at bounding box center [320, 38] width 79 height 34
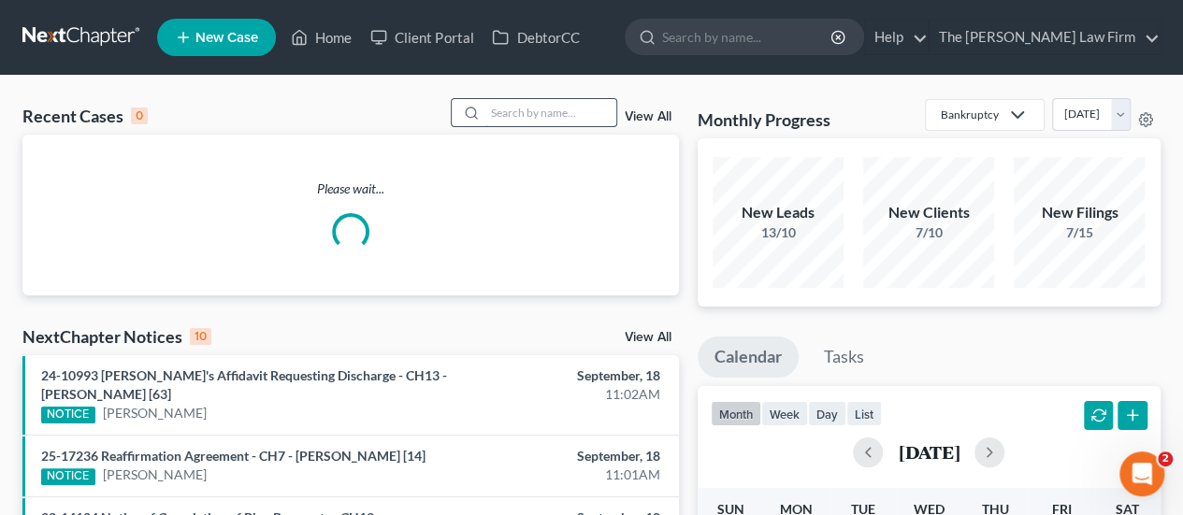
click at [536, 113] on input "search" at bounding box center [550, 112] width 131 height 27
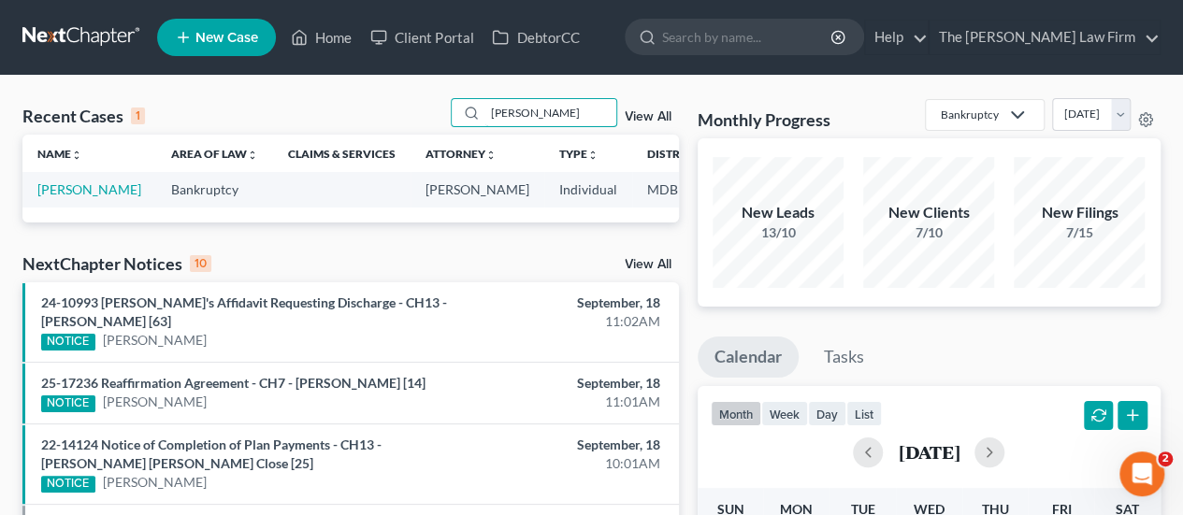
type input "[PERSON_NAME]"
click at [46, 198] on td "[PERSON_NAME]" at bounding box center [89, 189] width 134 height 35
click at [50, 194] on link "[PERSON_NAME]" at bounding box center [89, 189] width 104 height 16
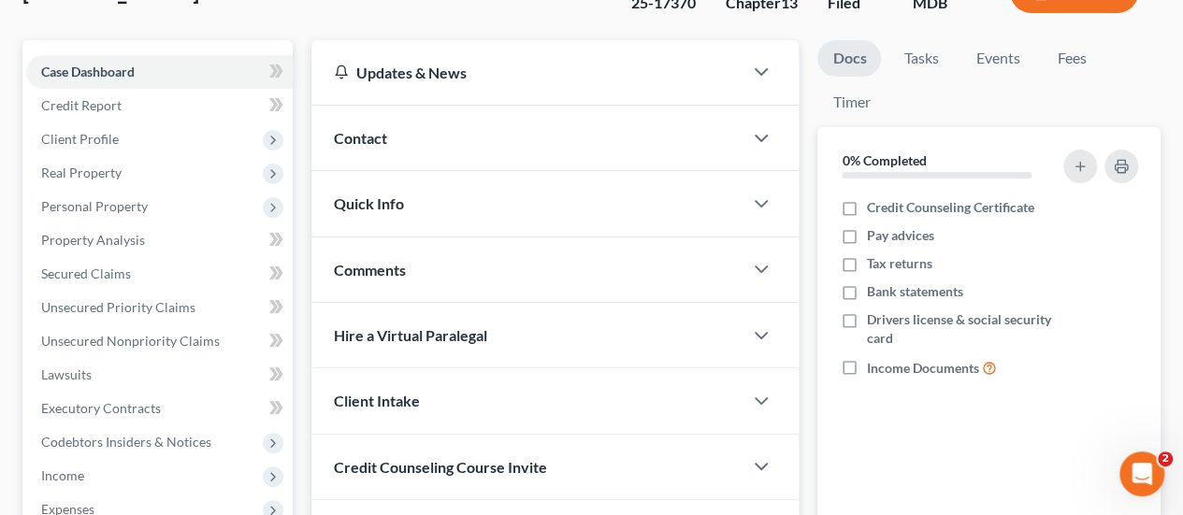
scroll to position [374, 0]
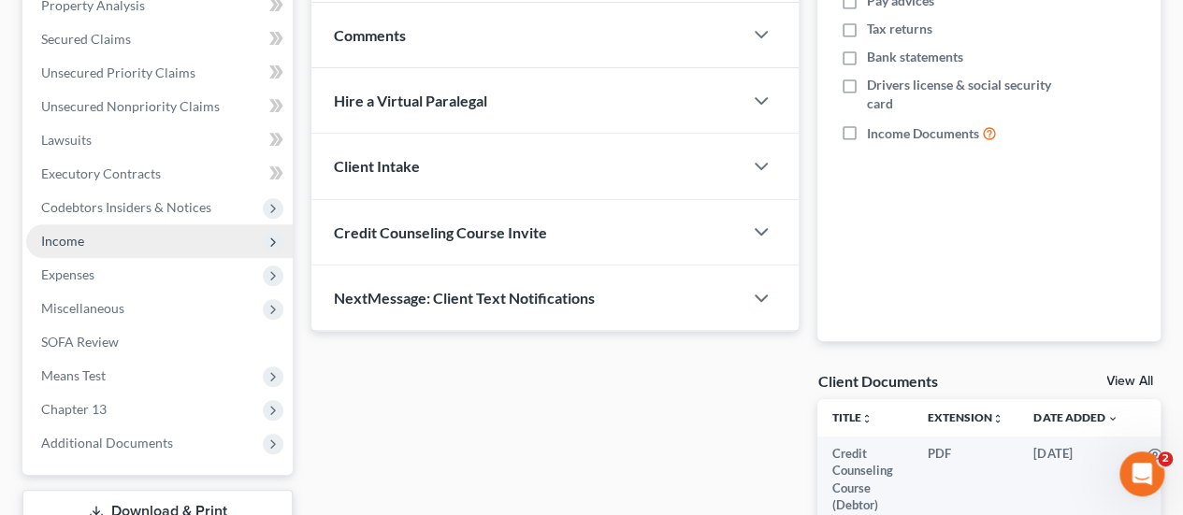
click at [79, 234] on span "Income" at bounding box center [62, 241] width 43 height 16
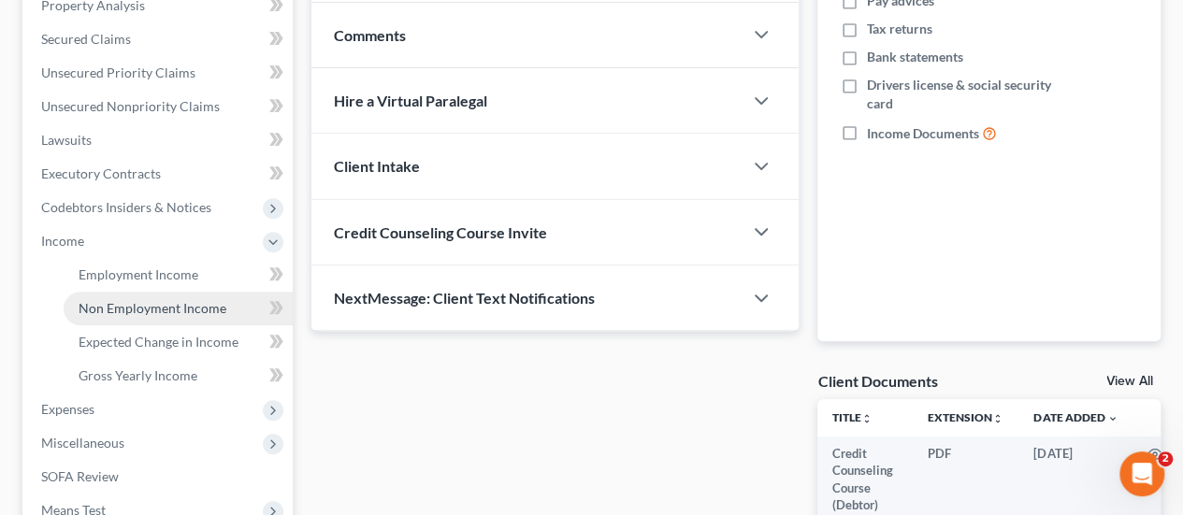
click at [125, 307] on span "Non Employment Income" at bounding box center [153, 308] width 148 height 16
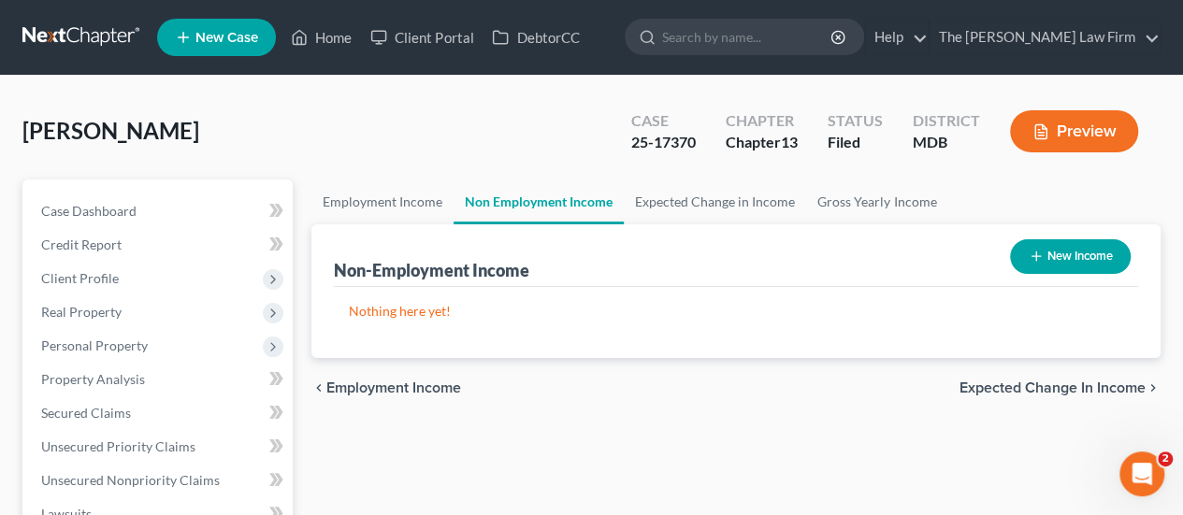
scroll to position [280, 0]
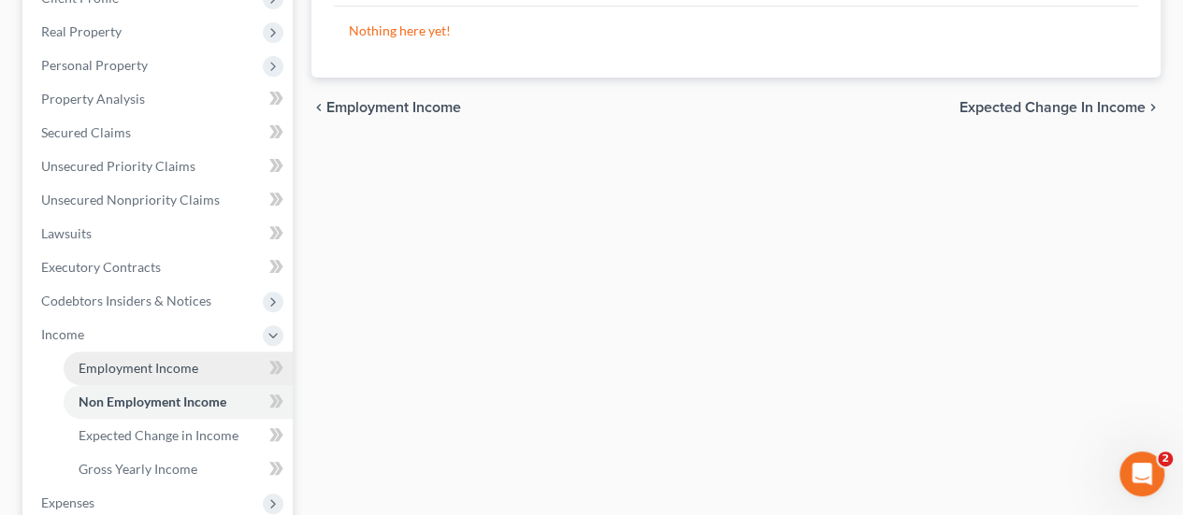
click at [175, 355] on link "Employment Income" at bounding box center [178, 368] width 229 height 34
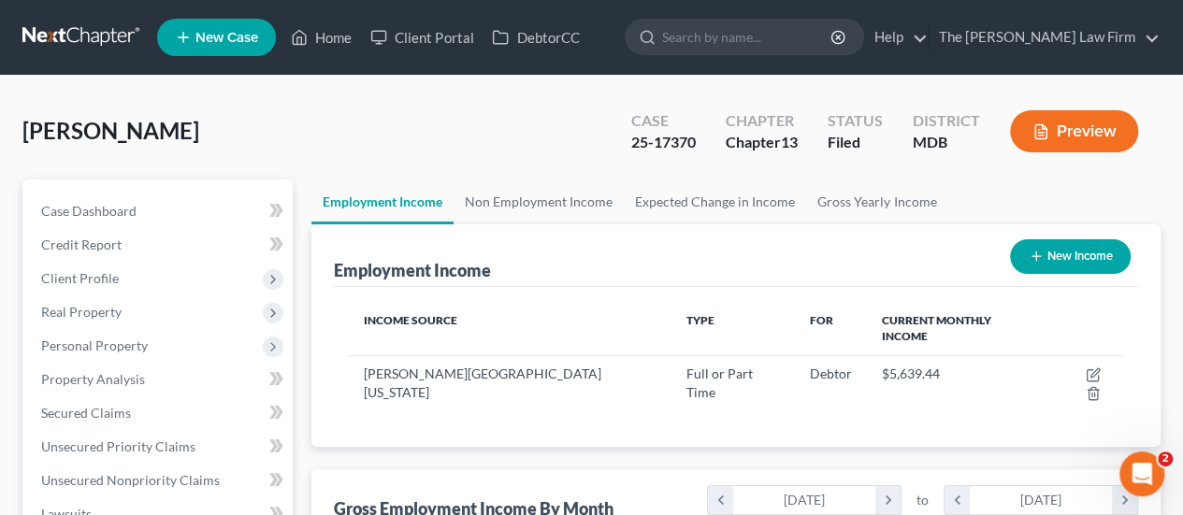
scroll to position [333, 473]
